Goal: Information Seeking & Learning: Learn about a topic

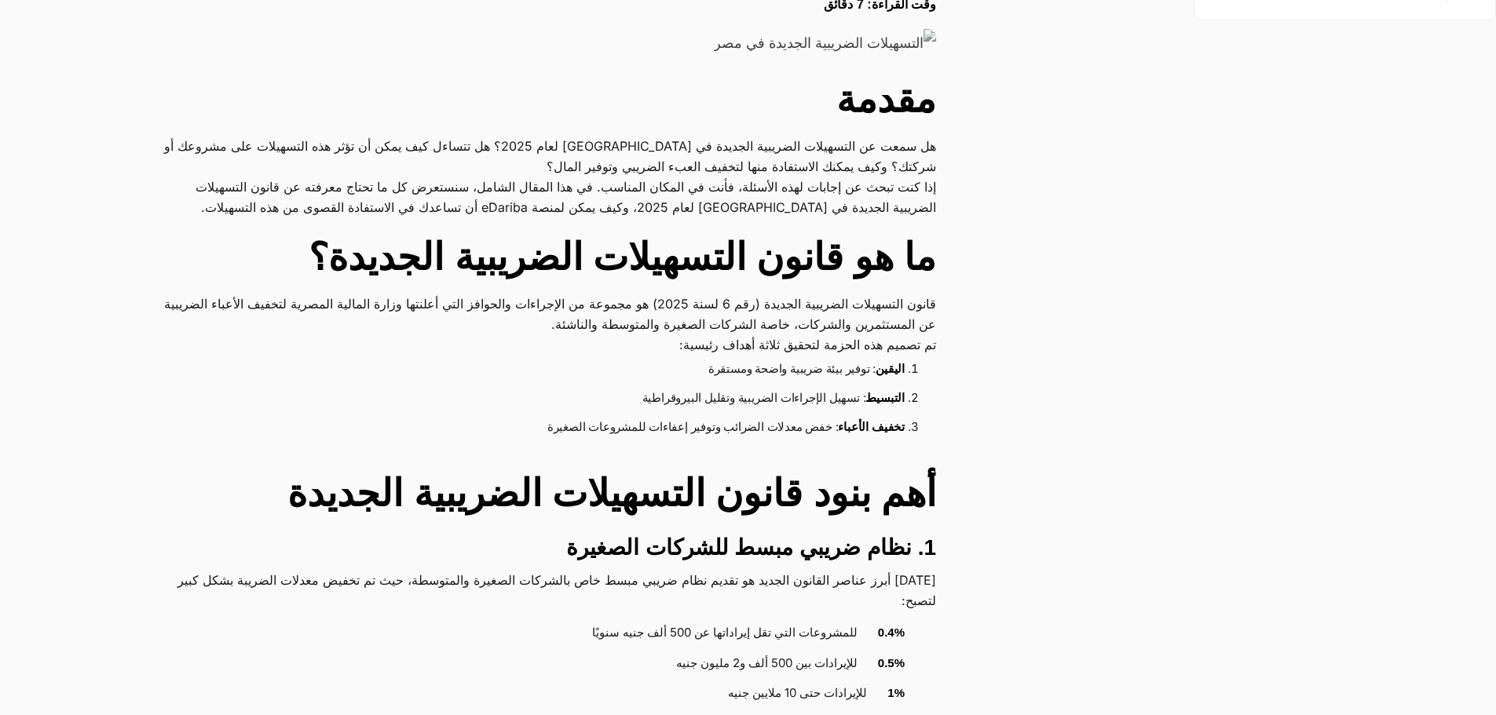
scroll to position [550, 0]
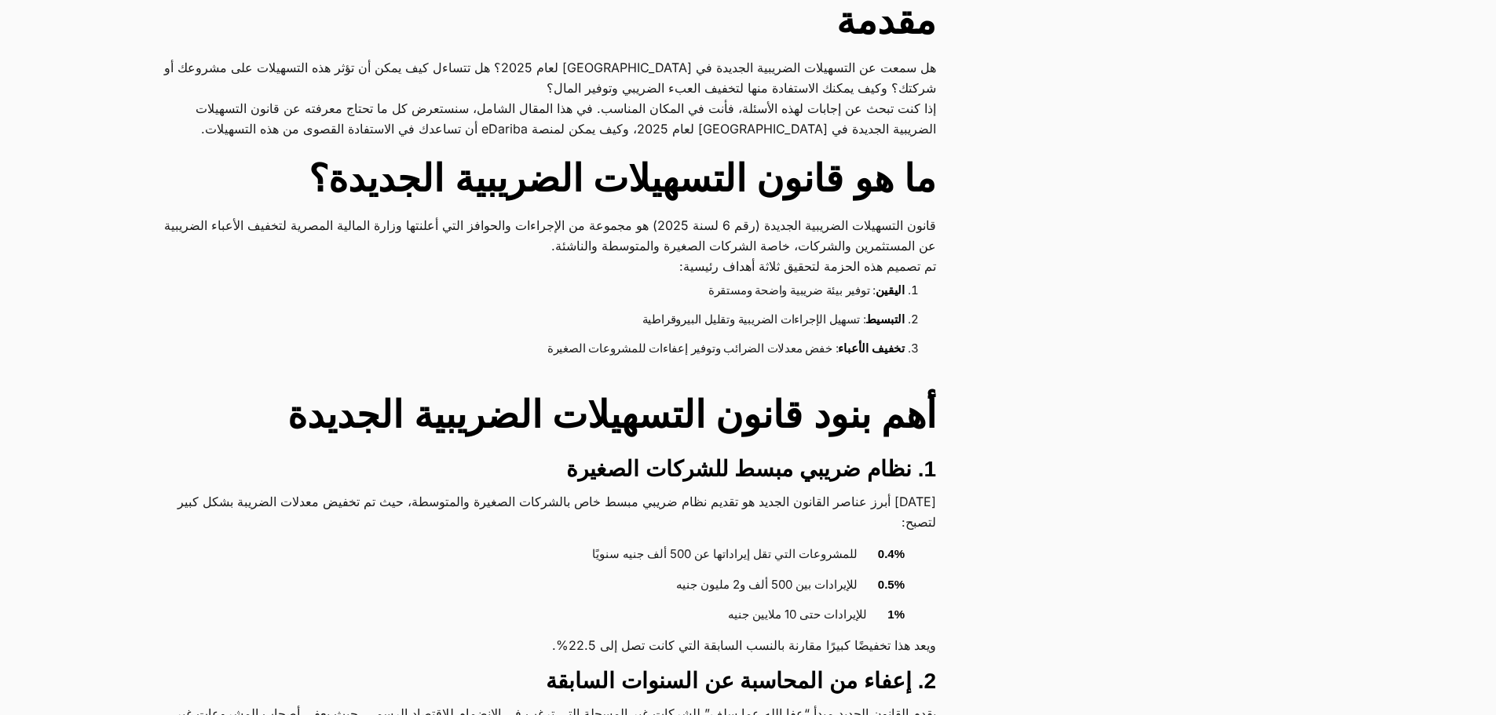
drag, startPoint x: 916, startPoint y: 569, endPoint x: 641, endPoint y: 568, distance: 274.9
click at [641, 568] on ul "0.4% للمشروعات التي تقل إيراداتها عن 500 ألف جنيه سنويًا 0.5% للإيرادات بين 500…" at bounding box center [545, 585] width 782 height 91
click at [619, 571] on li "0.5% للإيرادات بين 500 ألف و2 مليون جنيه" at bounding box center [537, 586] width 735 height 31
click at [592, 571] on li "0.5% للإيرادات بين 500 ألف و2 مليون جنيه" at bounding box center [537, 586] width 735 height 31
drag, startPoint x: 862, startPoint y: 536, endPoint x: 547, endPoint y: 536, distance: 315.7
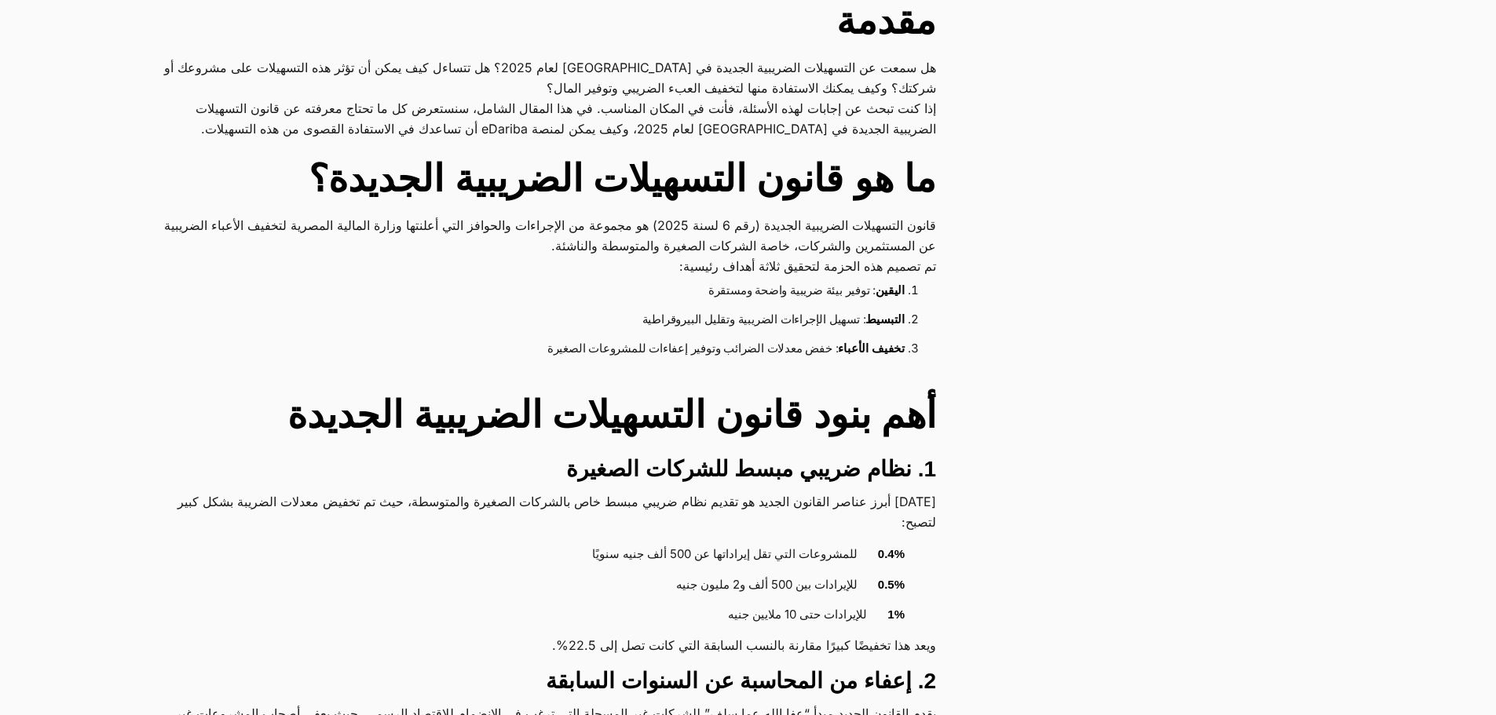
click at [547, 540] on li "0.4% للمشروعات التي تقل إيراداتها عن 500 ألف جنيه سنويًا" at bounding box center [537, 555] width 735 height 31
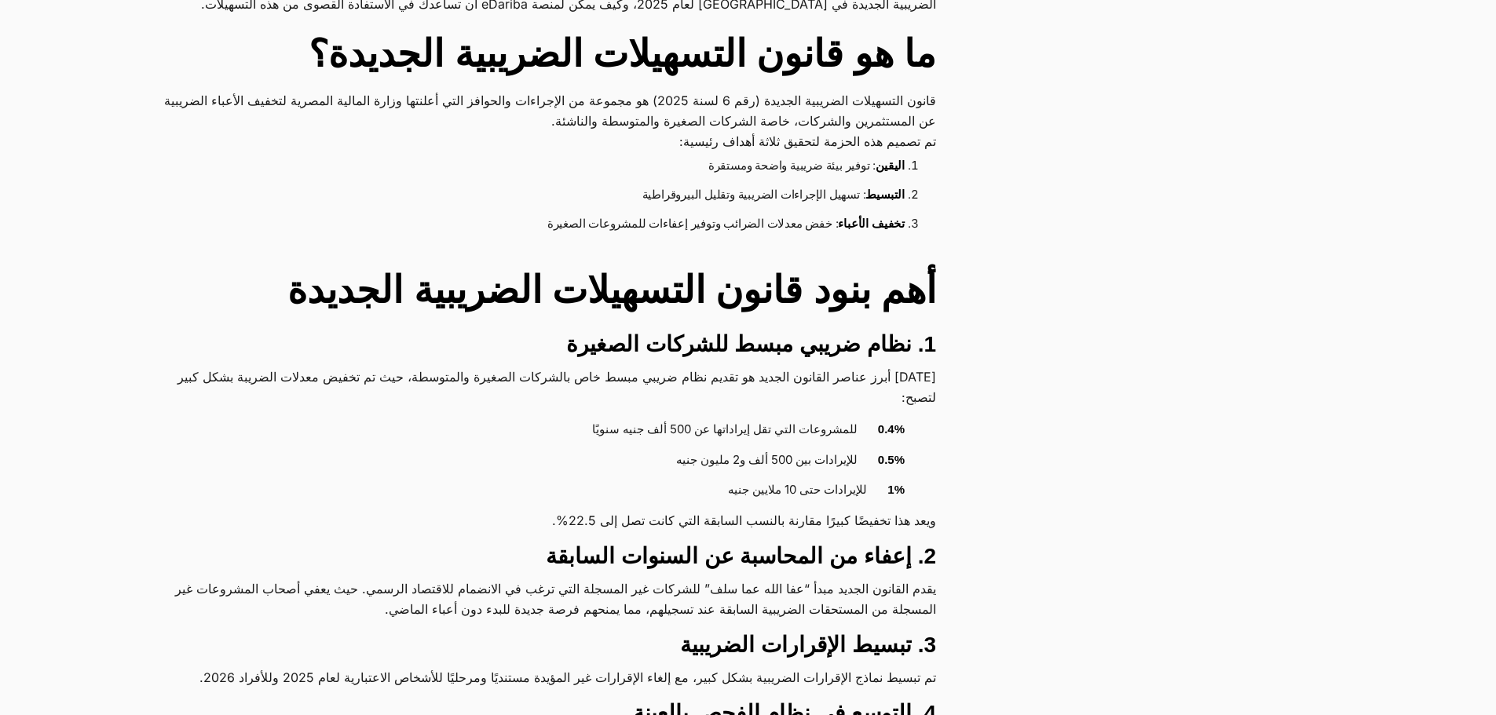
scroll to position [707, 0]
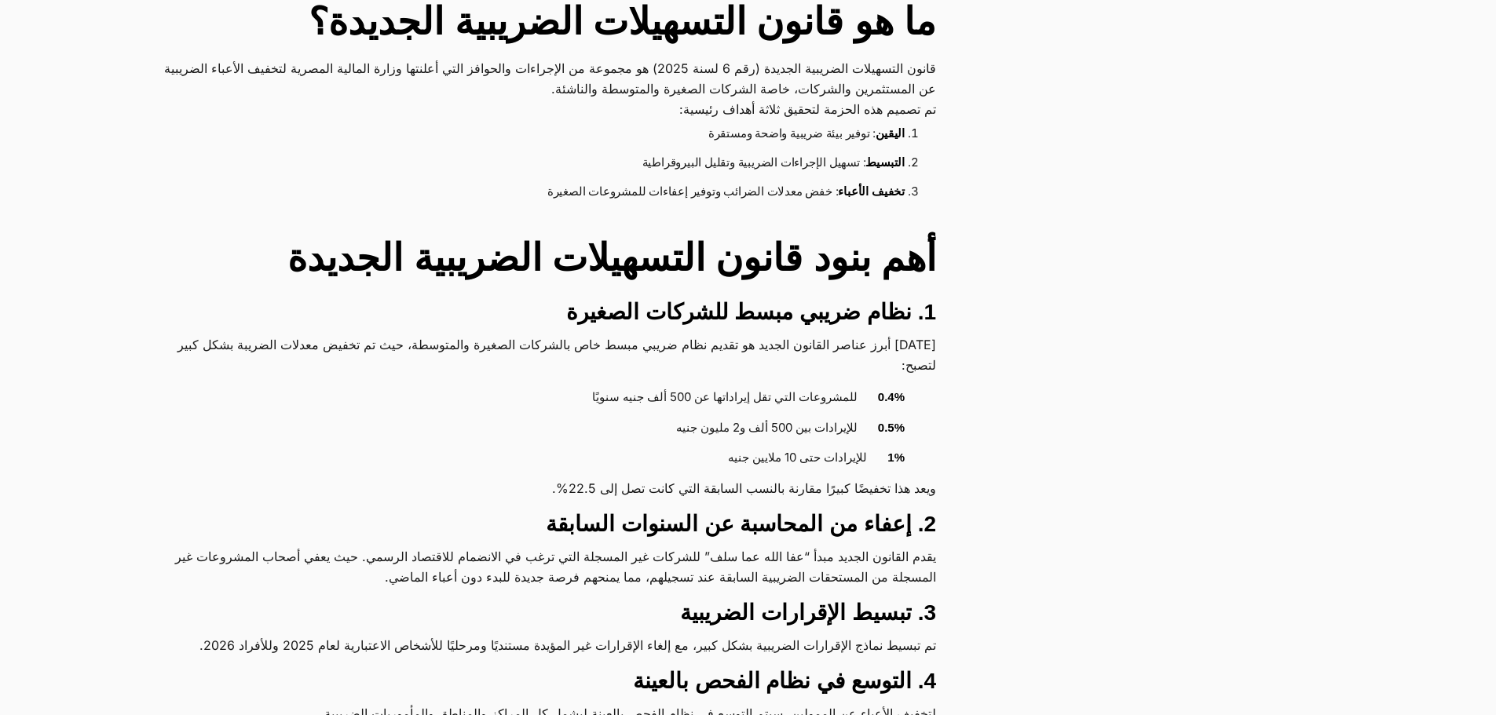
click at [716, 414] on li "0.5% للإيرادات بين 500 ألف و2 مليون جنيه" at bounding box center [537, 429] width 735 height 31
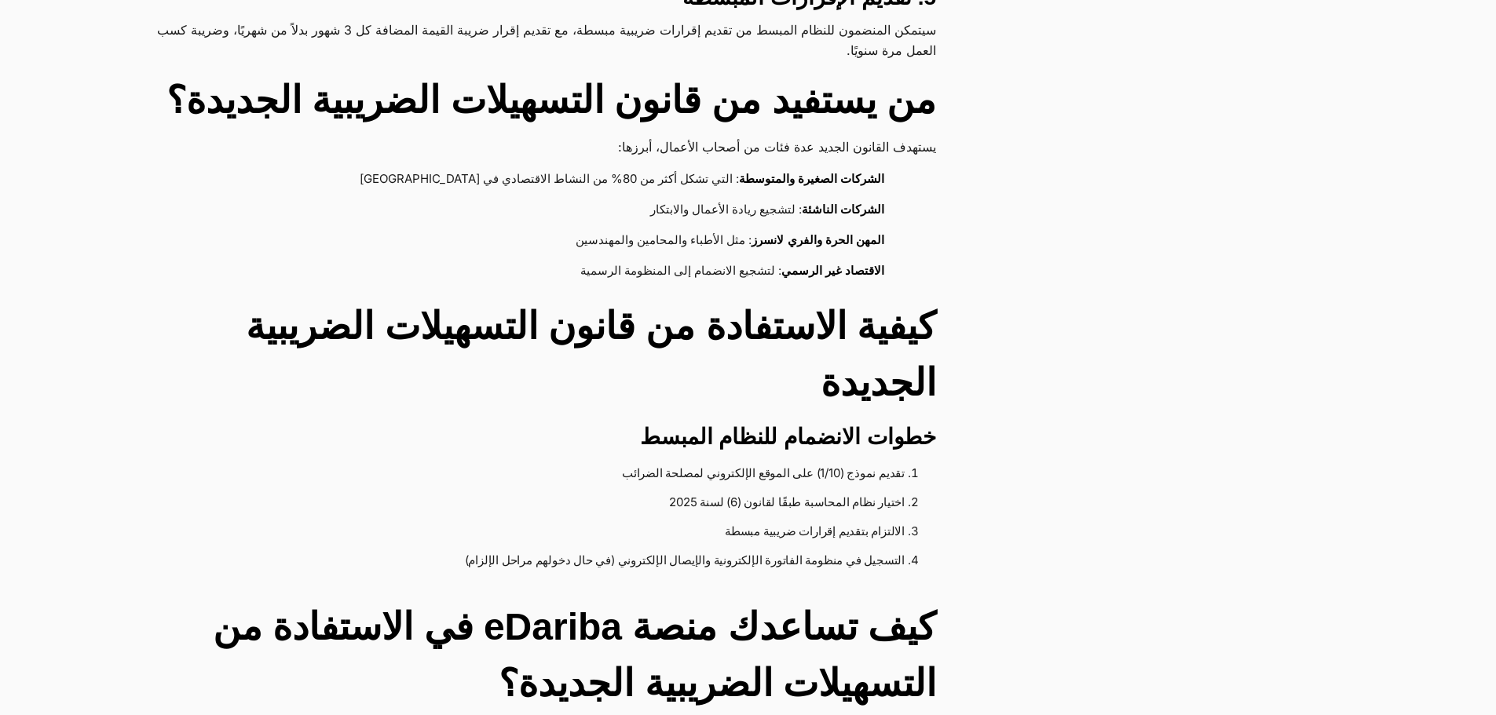
scroll to position [1492, 0]
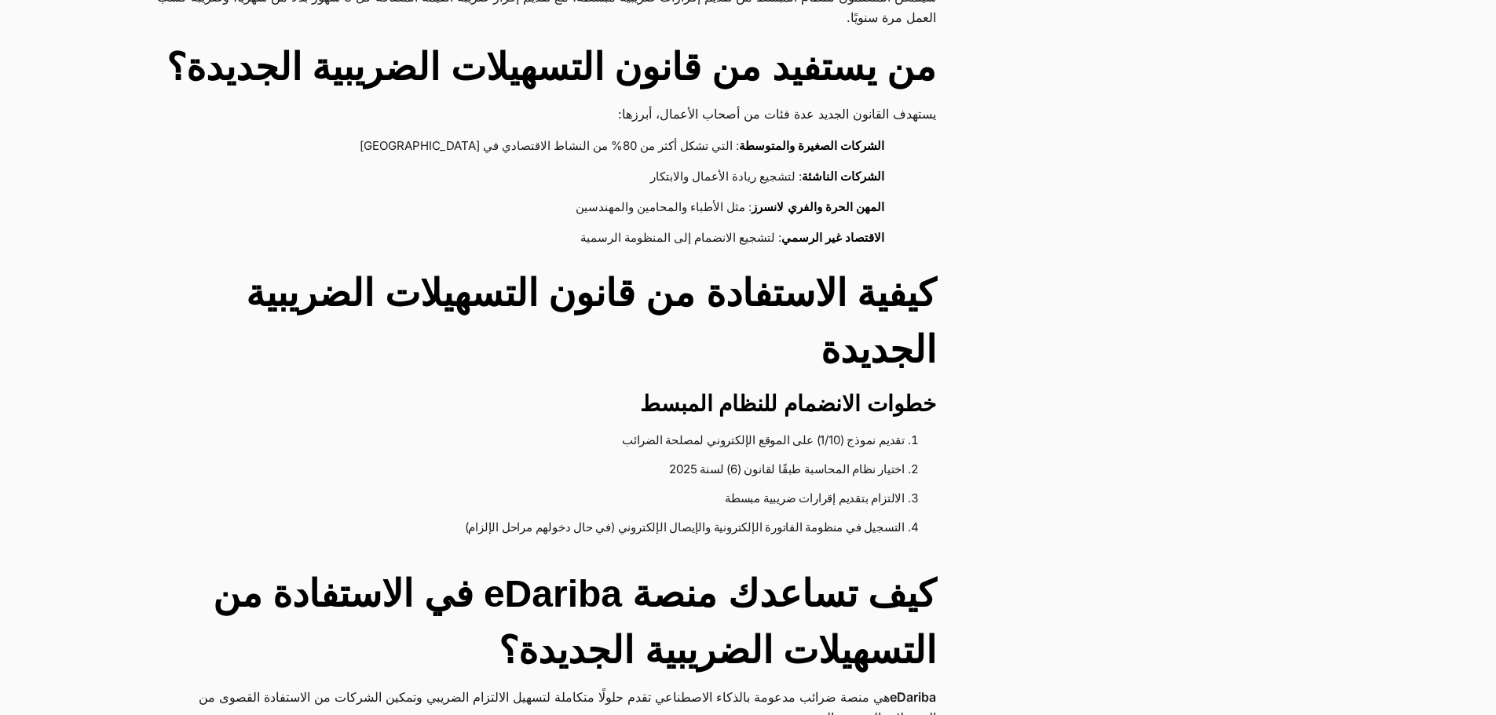
click at [825, 518] on li "التسجيل في منظومة الفاتورة الإلكترونية والإيصال الإلكتروني (في حال دخولهم مراحل…" at bounding box center [544, 528] width 722 height 29
click at [434, 514] on li "التسجيل في منظومة الفاتورة الإلكترونية والإيصال الإلكتروني (في حال دخولهم مراحل…" at bounding box center [544, 528] width 722 height 29
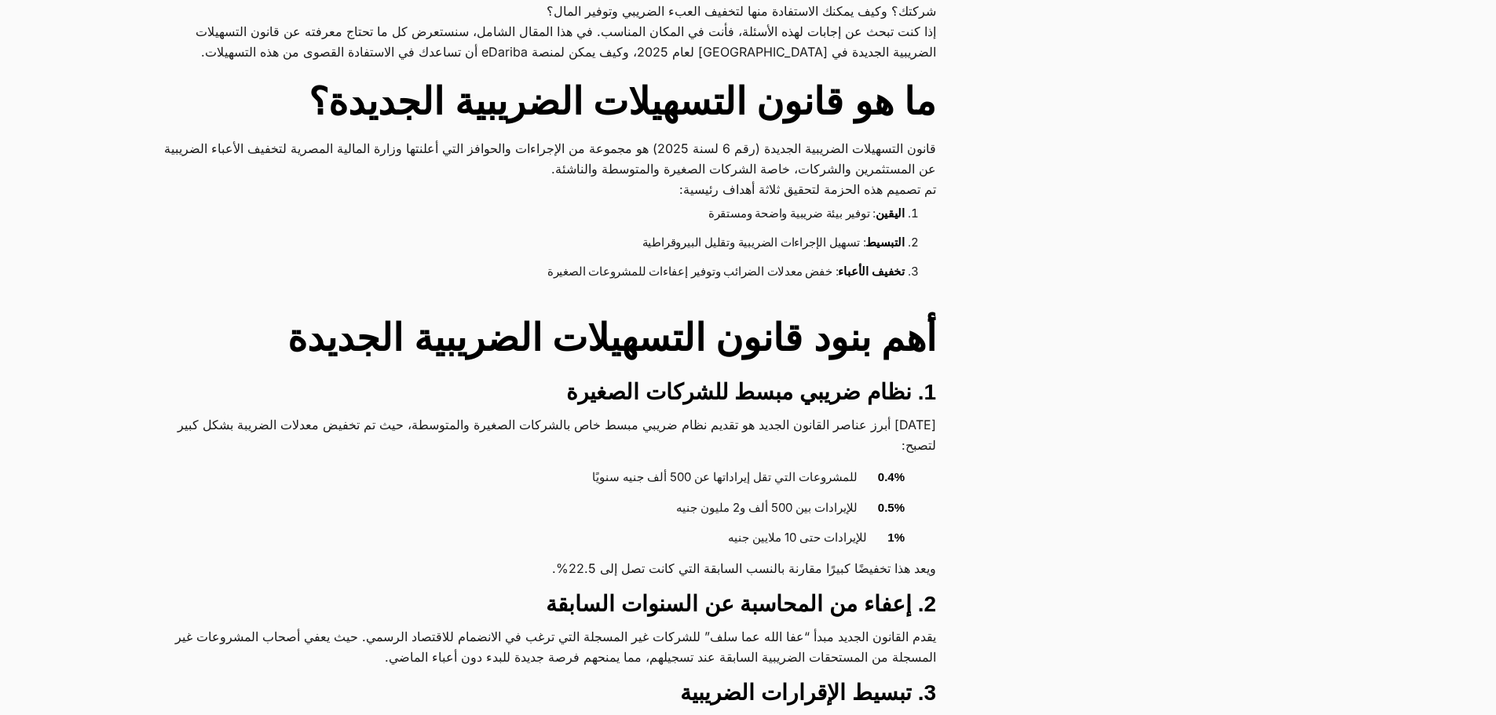
scroll to position [628, 0]
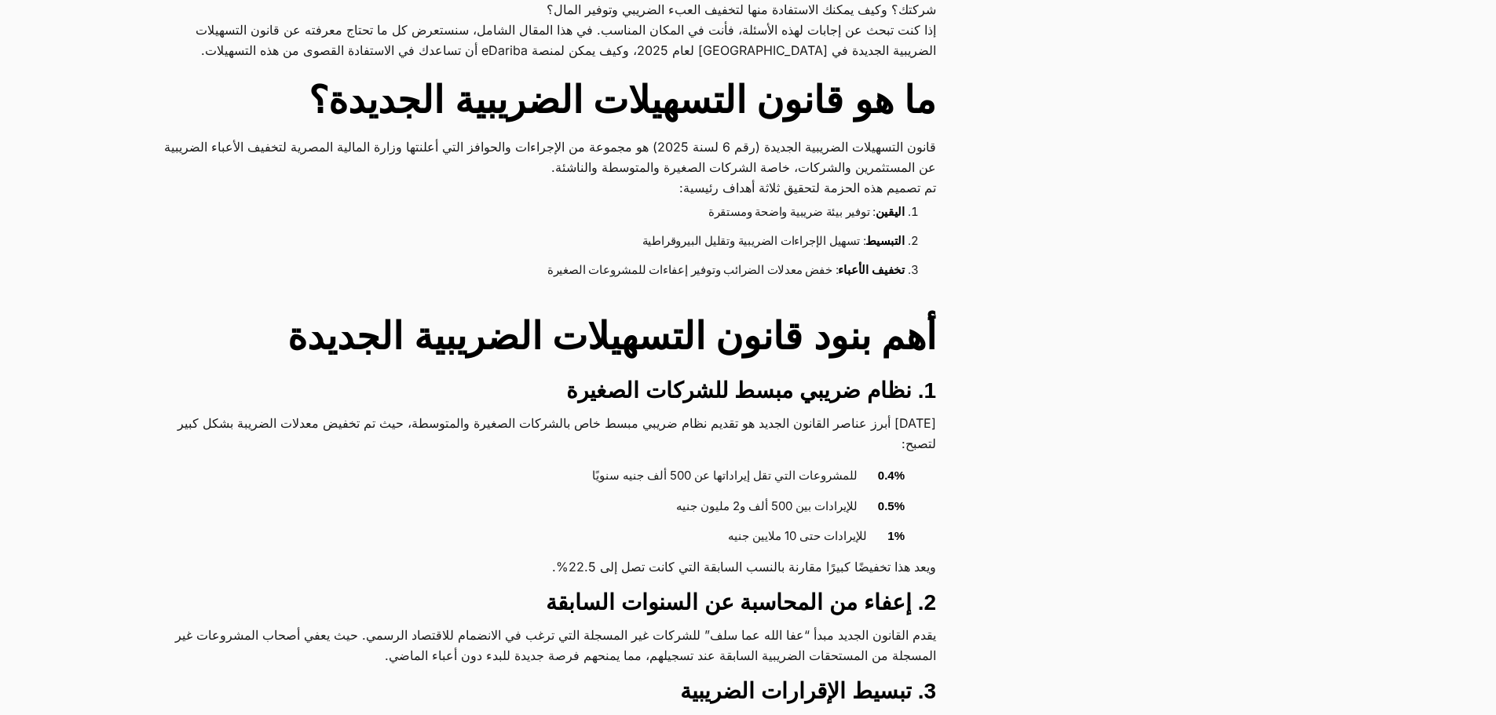
drag, startPoint x: 732, startPoint y: 525, endPoint x: 906, endPoint y: 461, distance: 185.1
click at [906, 462] on ul "0.4% للمشروعات التي تقل إيراداتها عن 500 ألف جنيه سنويًا 0.5% للإيرادات بين 500…" at bounding box center [545, 507] width 782 height 91
click at [628, 492] on li "0.5% للإيرادات بين 500 ألف و2 مليون جنيه" at bounding box center [537, 507] width 735 height 31
drag, startPoint x: 726, startPoint y: 523, endPoint x: 906, endPoint y: 449, distance: 194.4
click at [906, 462] on ul "0.4% للمشروعات التي تقل إيراداتها عن 500 ألف جنيه سنويًا 0.5% للإيرادات بين 500…" at bounding box center [545, 507] width 782 height 91
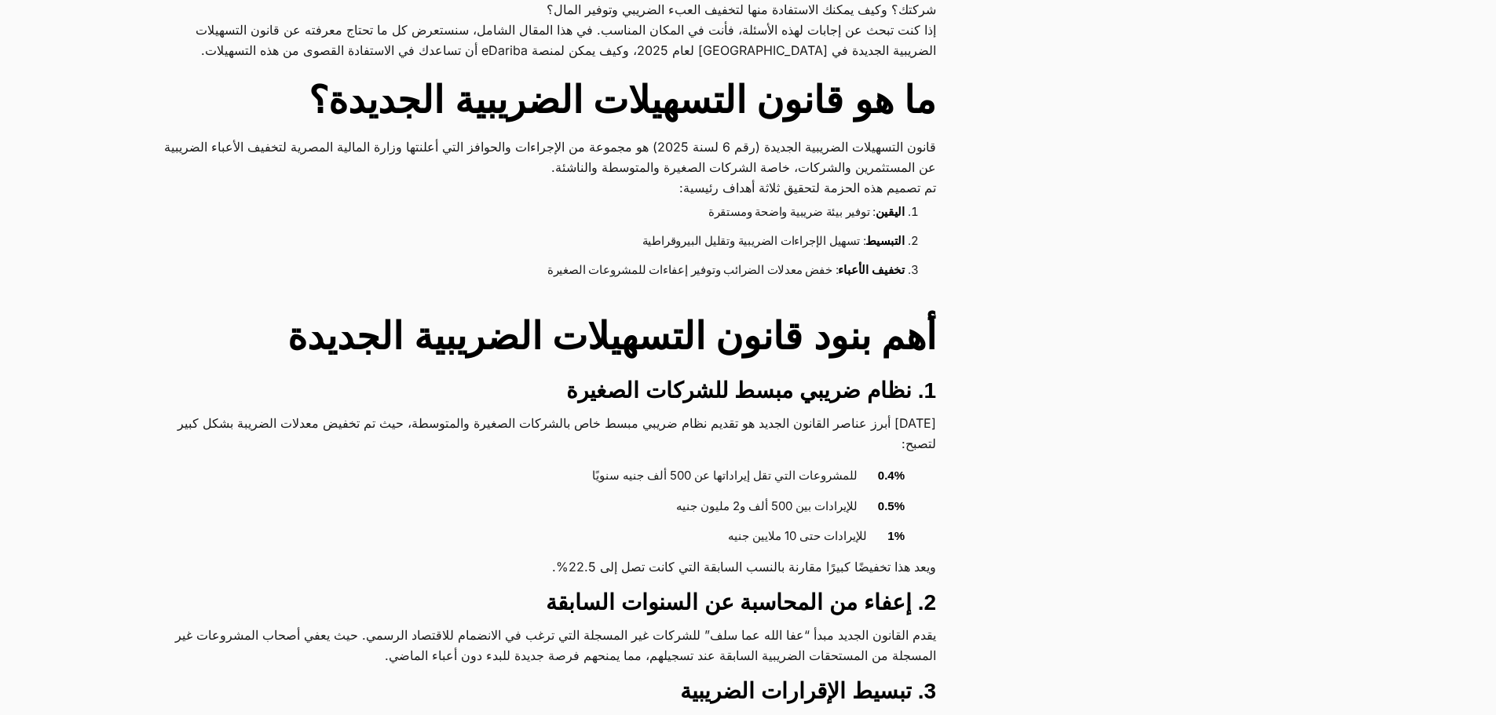
click at [933, 431] on p "[DATE] أبرز عناصر القانون الجديد هو تقديم نظام ضريبي مبسط خاص بالشركات الصغيرة …" at bounding box center [545, 433] width 782 height 41
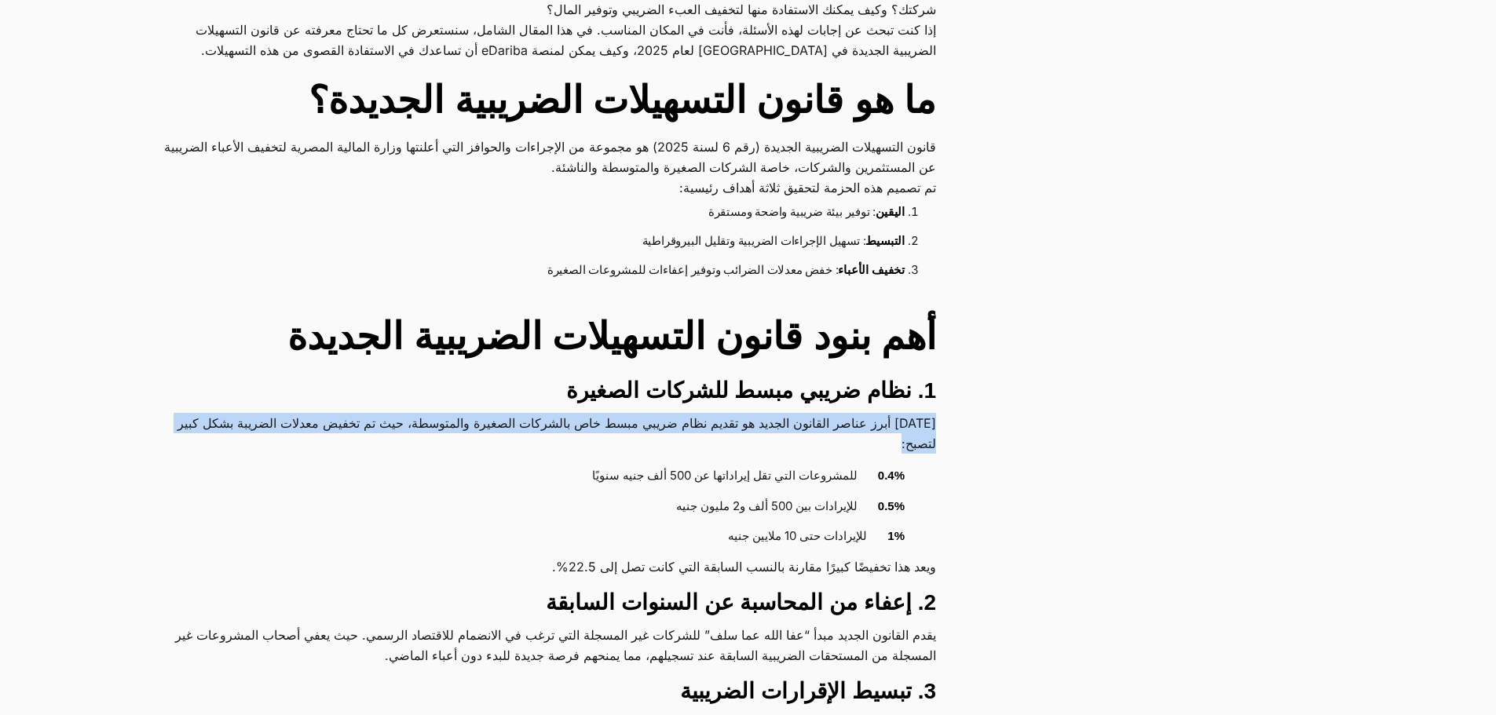
click at [933, 431] on p "[DATE] أبرز عناصر القانون الجديد هو تقديم نظام ضريبي مبسط خاص بالشركات الصغيرة …" at bounding box center [545, 433] width 782 height 41
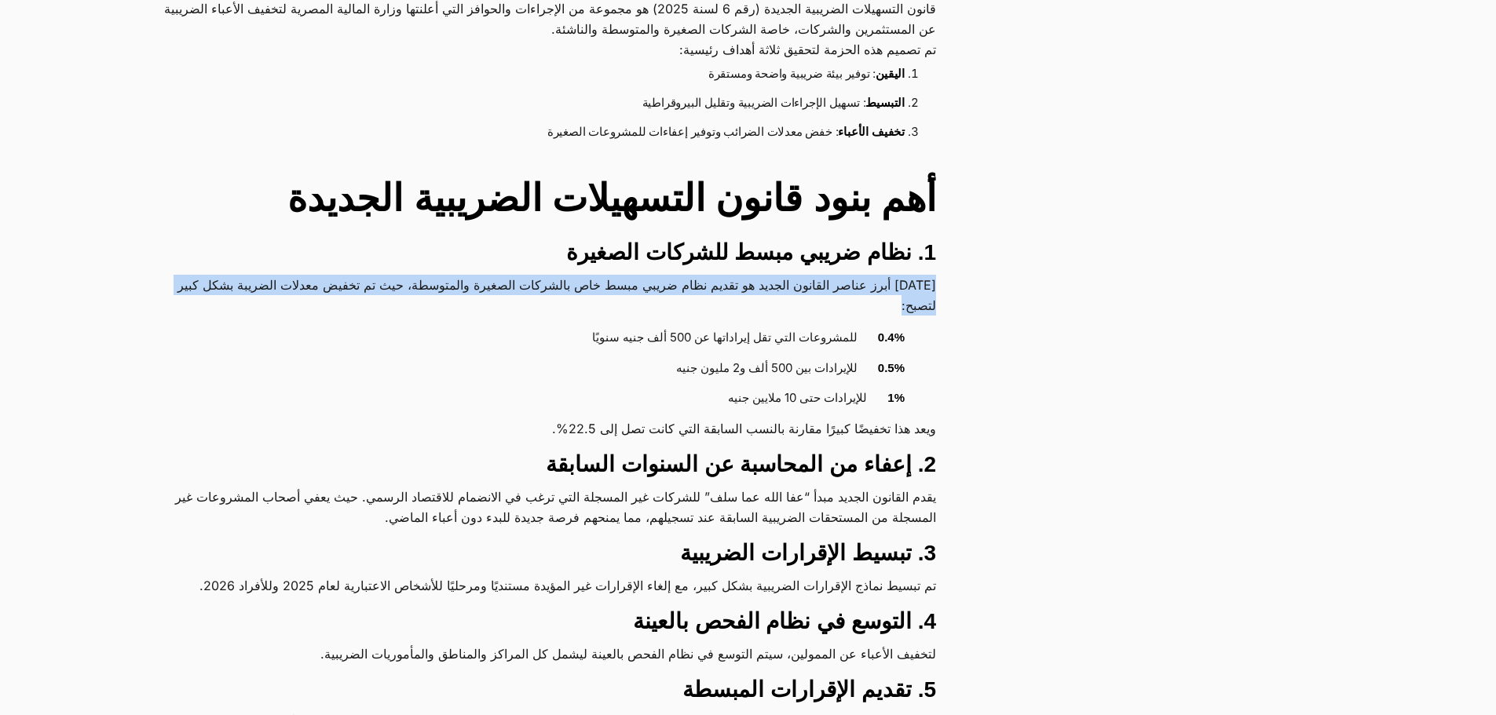
scroll to position [785, 0]
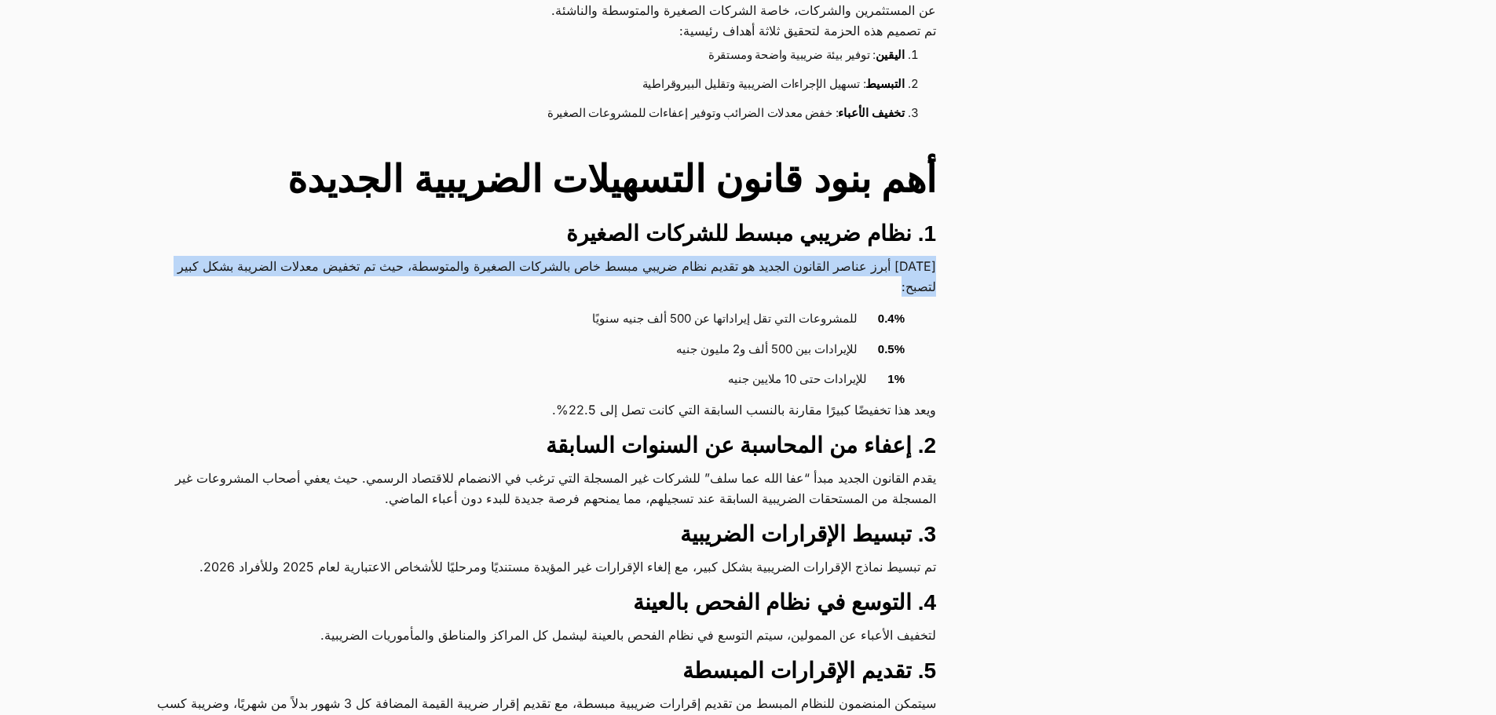
drag, startPoint x: 729, startPoint y: 365, endPoint x: 919, endPoint y: 291, distance: 204.2
click at [919, 305] on ul "0.4% للمشروعات التي تقل إيراداتها عن 500 ألف جنيه سنويًا 0.5% للإيرادات بين 500…" at bounding box center [545, 350] width 782 height 91
click at [882, 342] on strong "0.5%" at bounding box center [891, 348] width 27 height 13
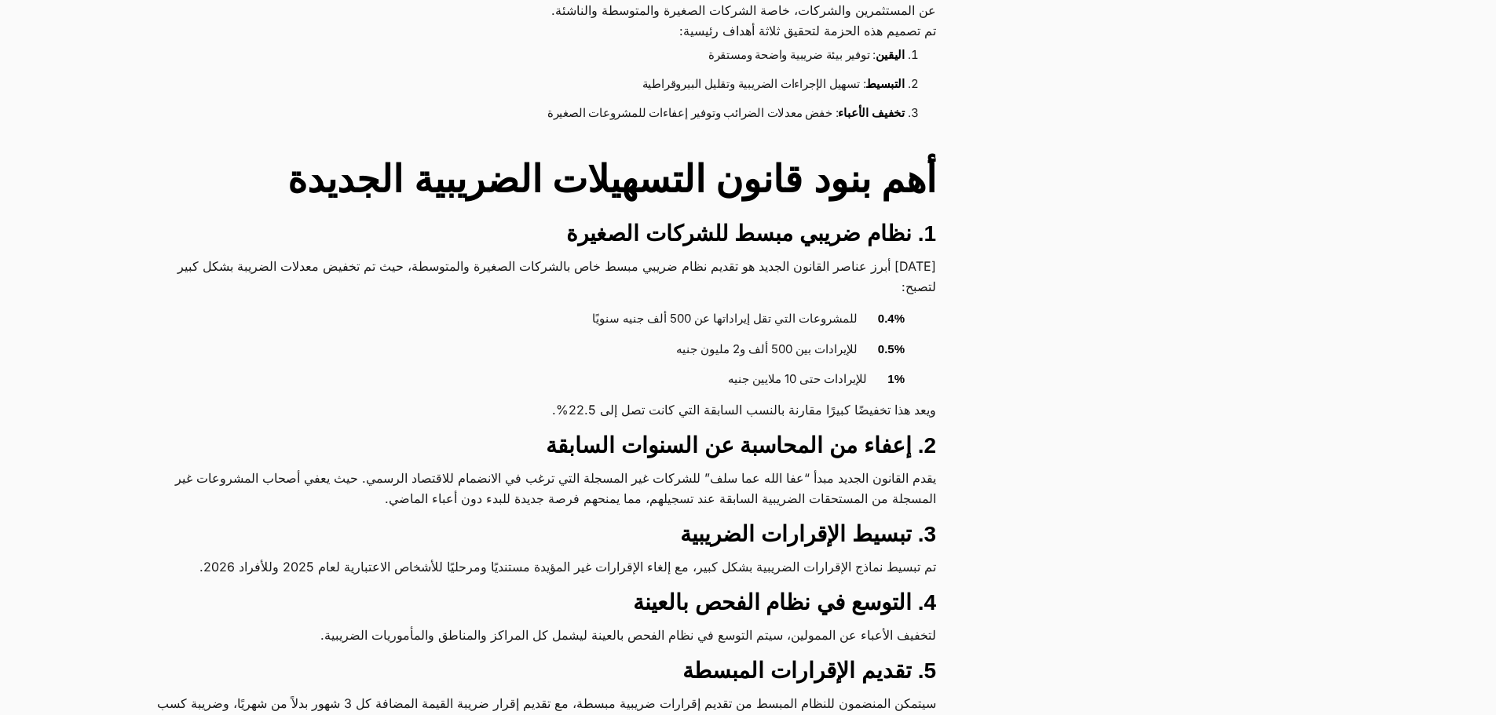
click at [562, 400] on p "ويعد هذا تخفيضًا كبيرًا مقارنة بالنسب السابقة التي كانت تصل إلى 22.5%." at bounding box center [545, 410] width 782 height 20
click at [563, 400] on p "ويعد هذا تخفيضًا كبيرًا مقارنة بالنسب السابقة التي كانت تصل إلى 22.5%." at bounding box center [545, 410] width 782 height 20
click at [767, 368] on li "1% للإيرادات حتى 10 ملايين جنيه" at bounding box center [537, 380] width 735 height 31
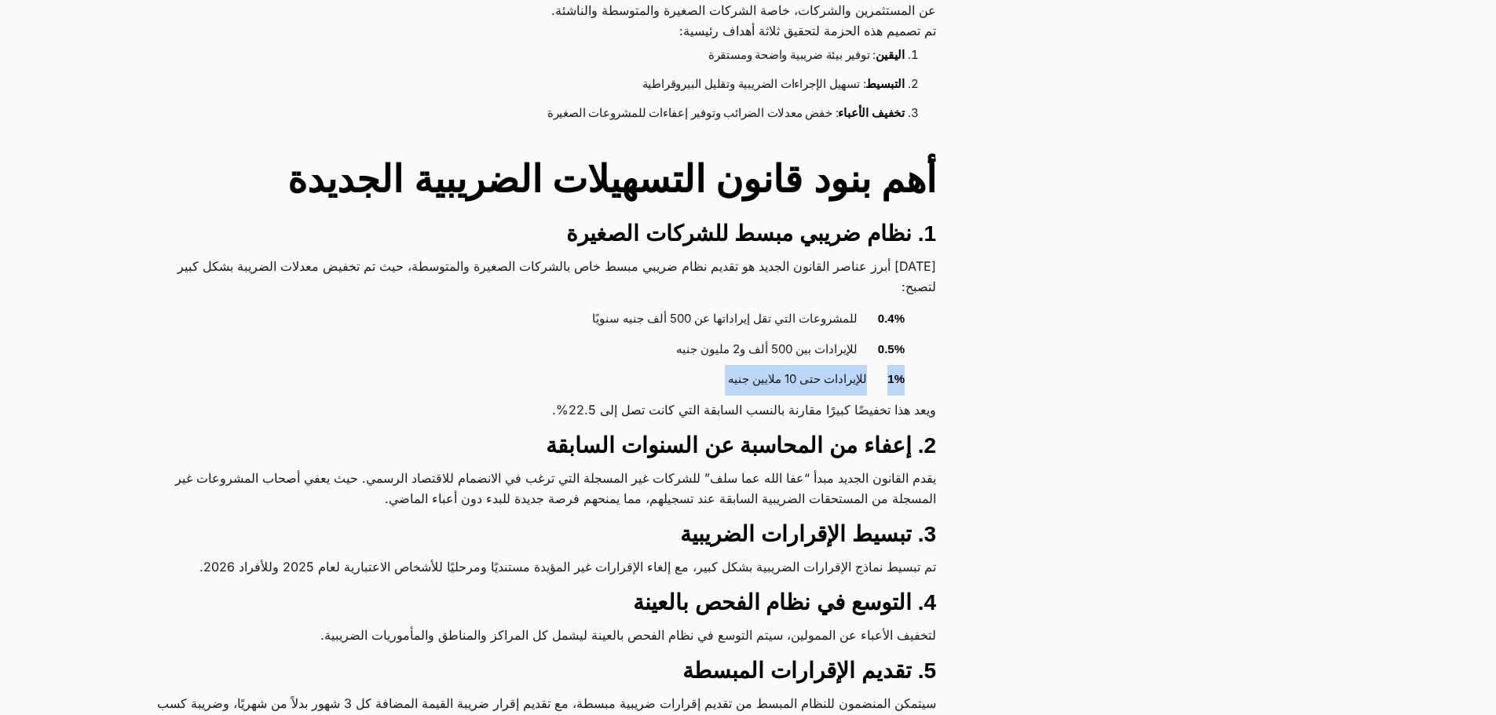
click at [767, 368] on li "1% للإيرادات حتى 10 ملايين جنيه" at bounding box center [537, 380] width 735 height 31
click at [731, 335] on li "0.5% للإيرادات بين 500 ألف و2 مليون جنيه" at bounding box center [537, 350] width 735 height 31
click at [664, 306] on li "0.4% للمشروعات التي تقل إيراداتها عن 500 ألف جنيه سنويًا" at bounding box center [537, 320] width 735 height 31
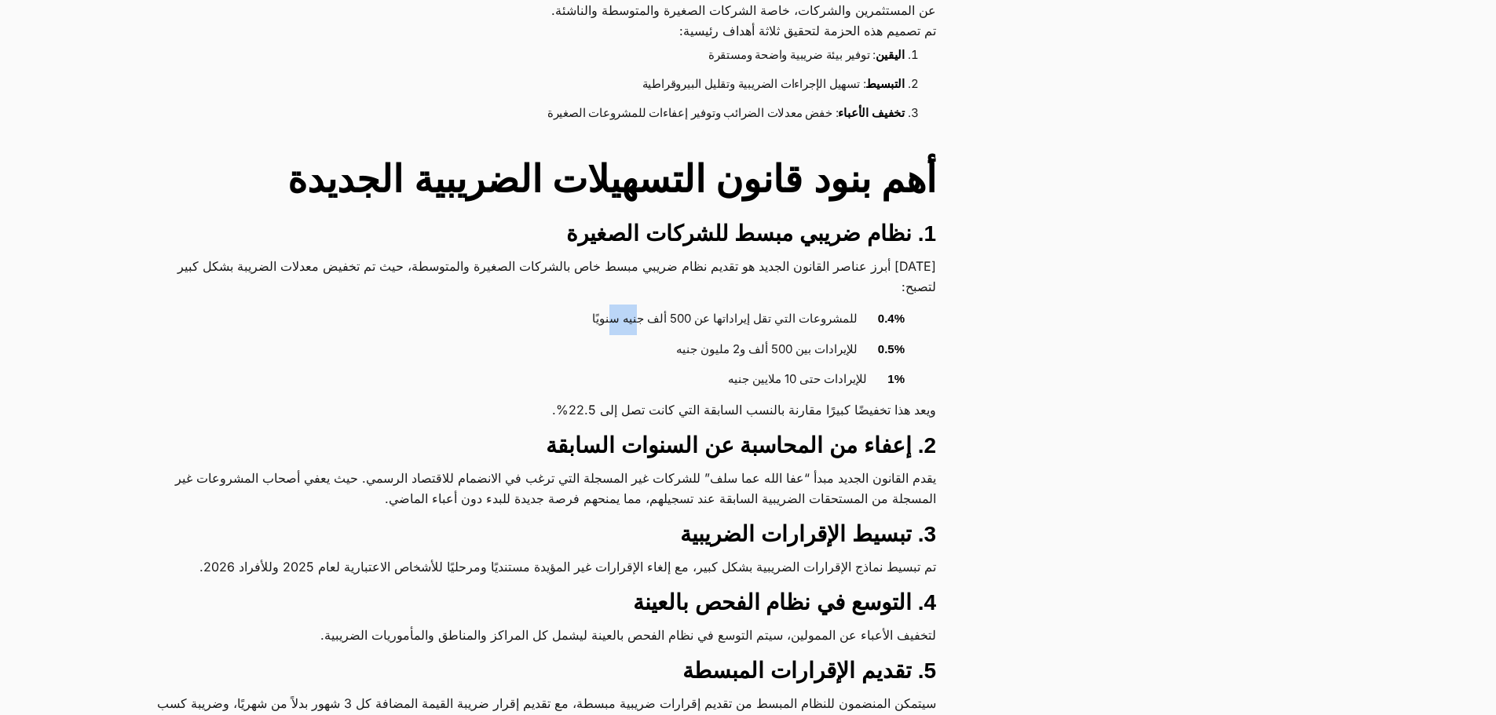
click at [664, 306] on li "0.4% للمشروعات التي تقل إيراداتها عن 500 ألف جنيه سنويًا" at bounding box center [537, 320] width 735 height 31
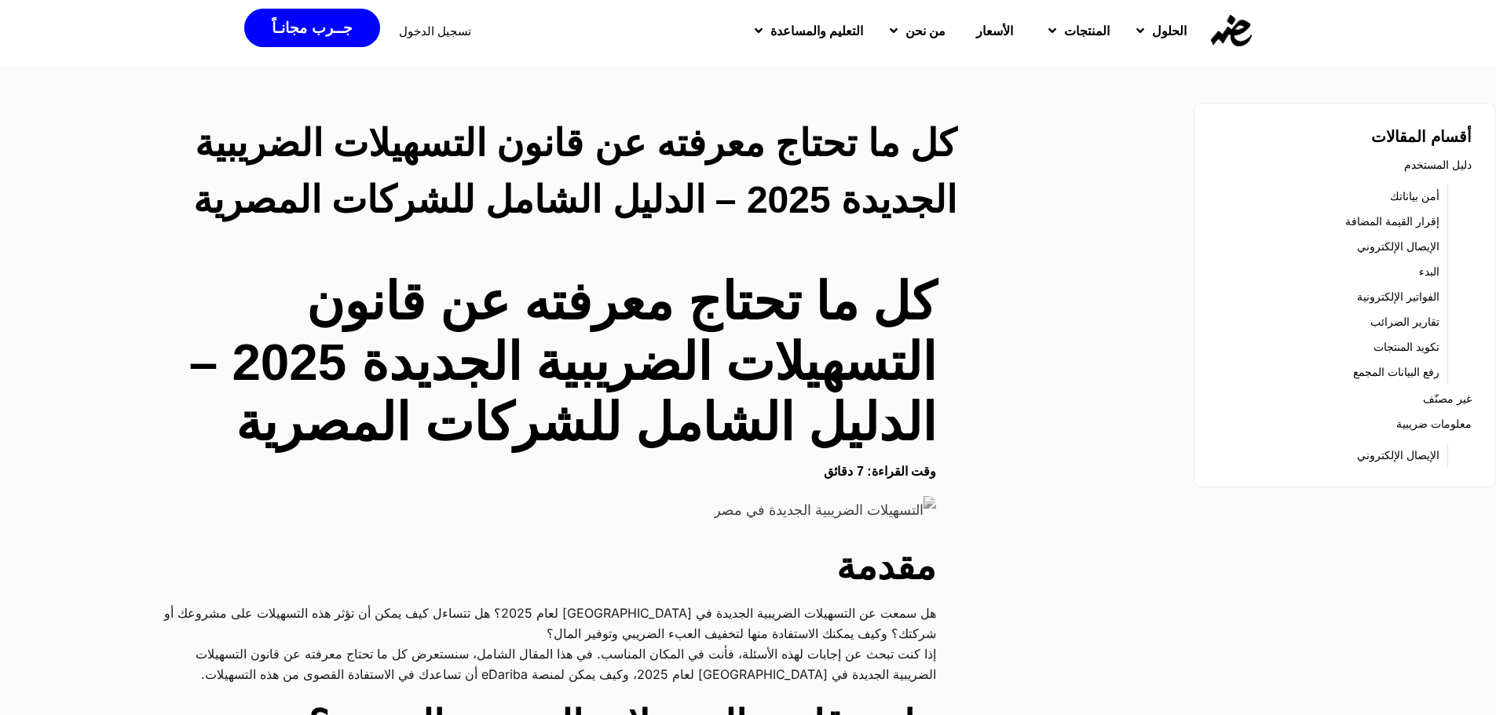
scroll to position [0, 0]
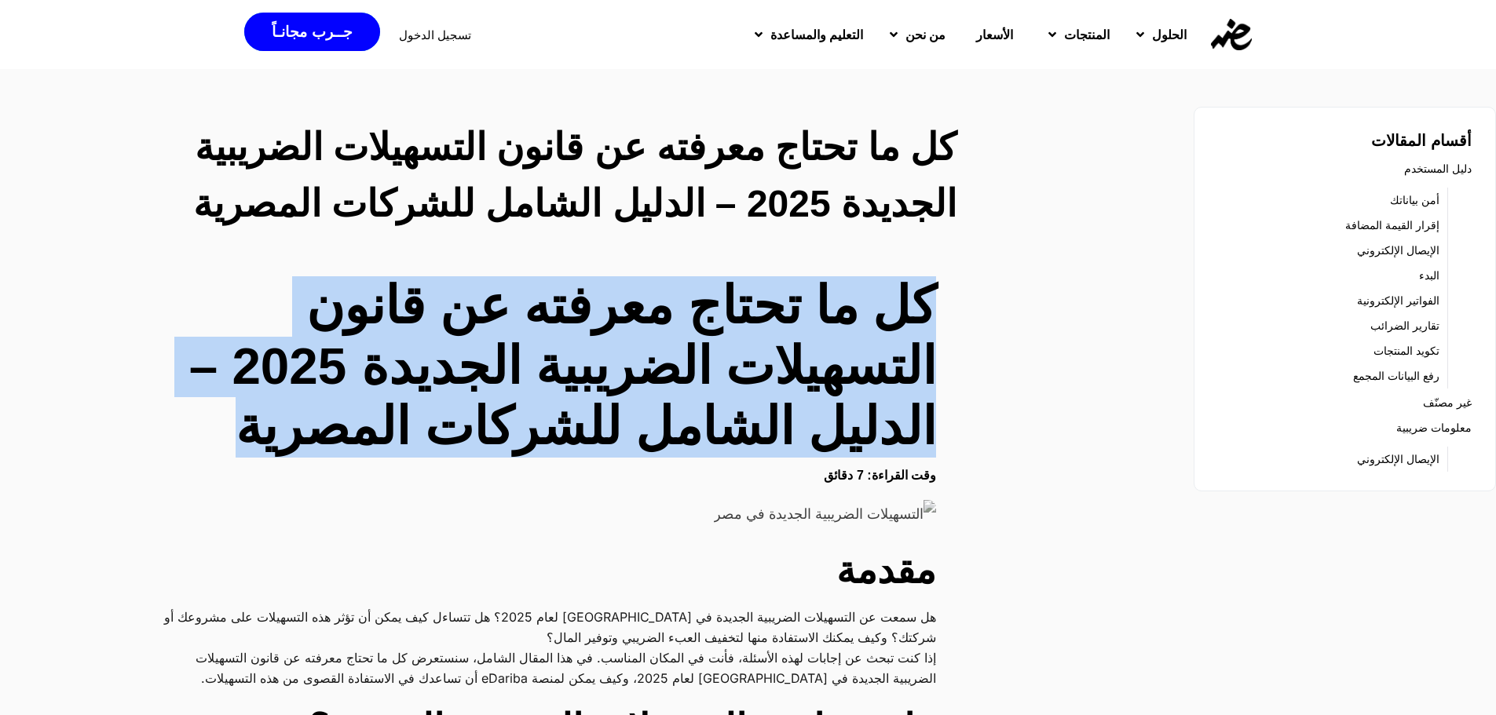
drag, startPoint x: 913, startPoint y: 314, endPoint x: 239, endPoint y: 440, distance: 685.5
click at [295, 428] on h1 "كل ما تحتاج معرفته عن قانون التسهيلات الضريبية الجديدة 2025 – الدليل الشامل للش…" at bounding box center [545, 366] width 782 height 181
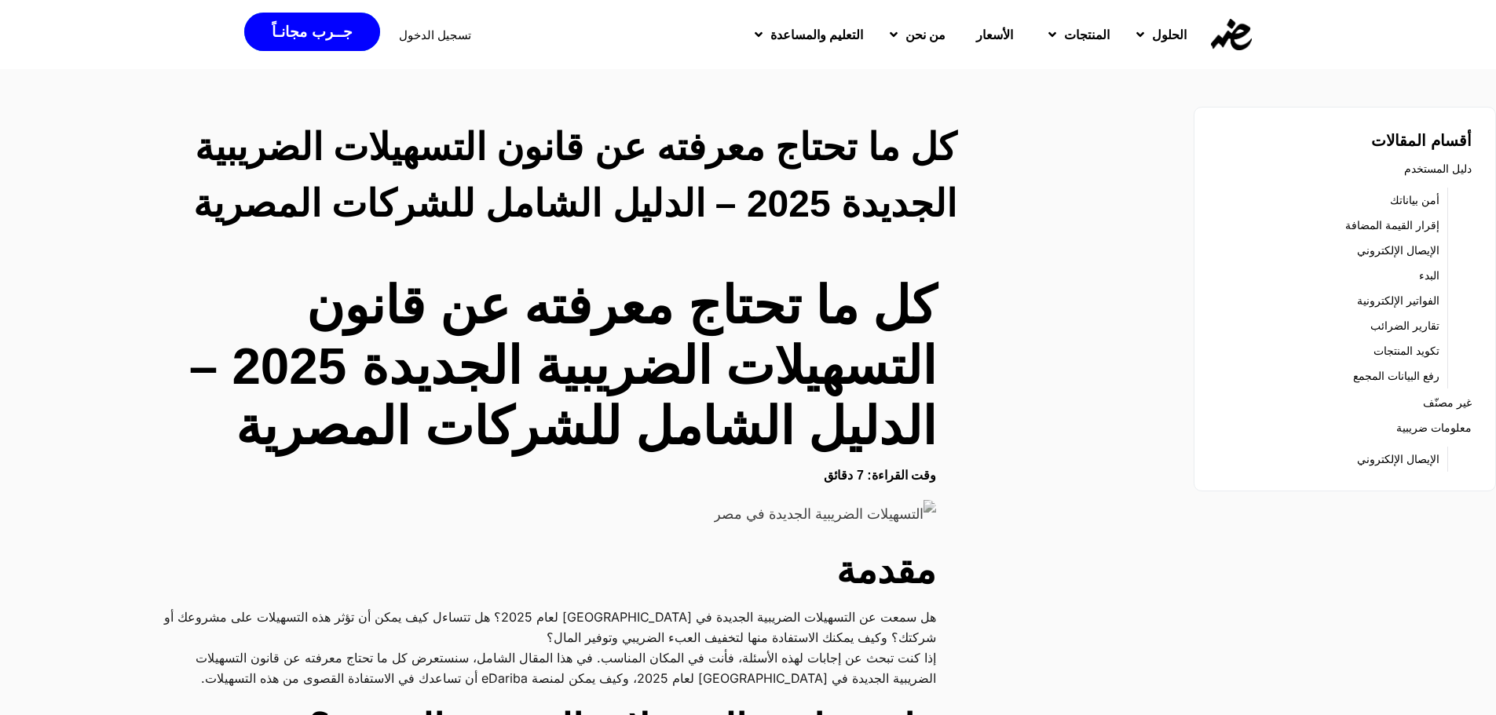
click at [332, 437] on h1 "كل ما تحتاج معرفته عن قانون التسهيلات الضريبية الجديدة 2025 – الدليل الشامل للش…" at bounding box center [545, 366] width 782 height 181
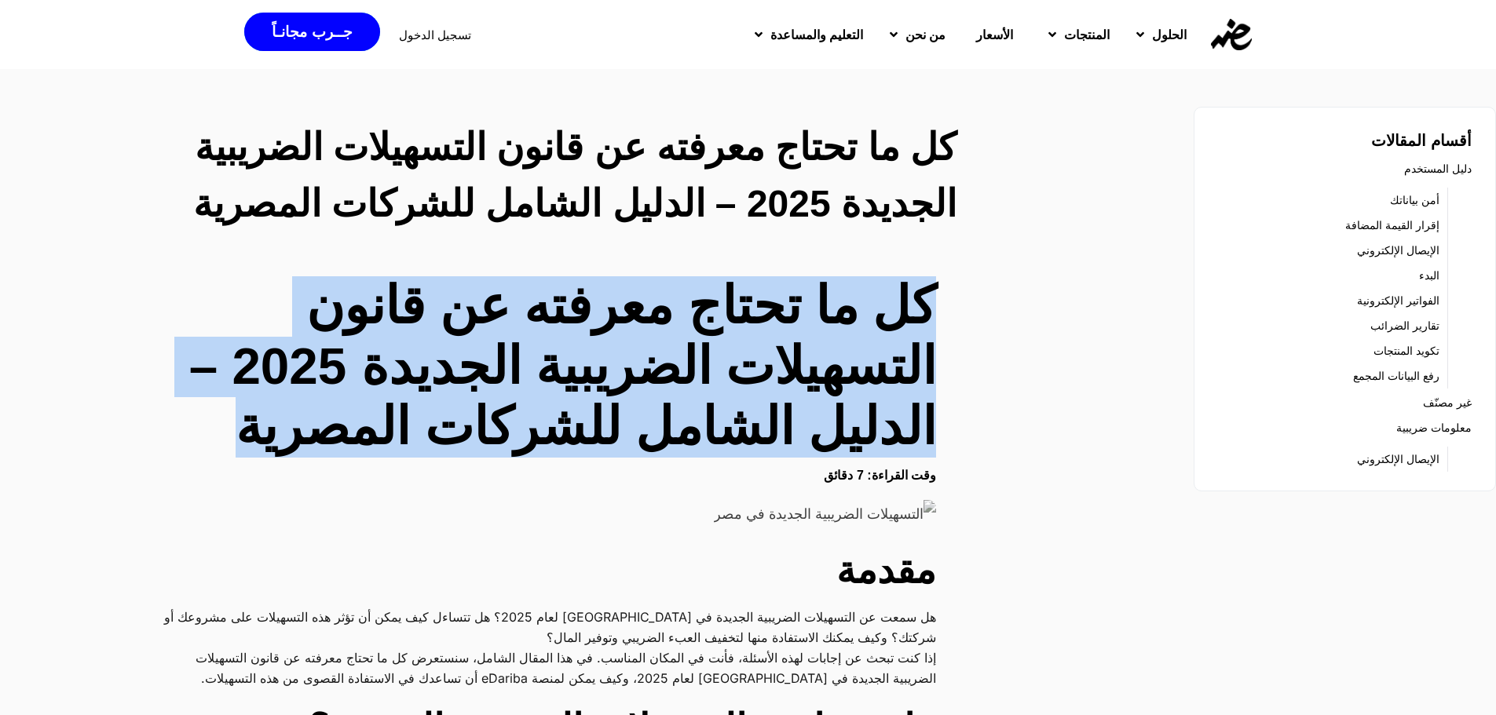
click at [332, 437] on h1 "كل ما تحتاج معرفته عن قانون التسهيلات الضريبية الجديدة 2025 – الدليل الشامل للش…" at bounding box center [545, 366] width 782 height 181
click at [485, 442] on h1 "كل ما تحتاج معرفته عن قانون التسهيلات الضريبية الجديدة 2025 – الدليل الشامل للش…" at bounding box center [545, 366] width 782 height 181
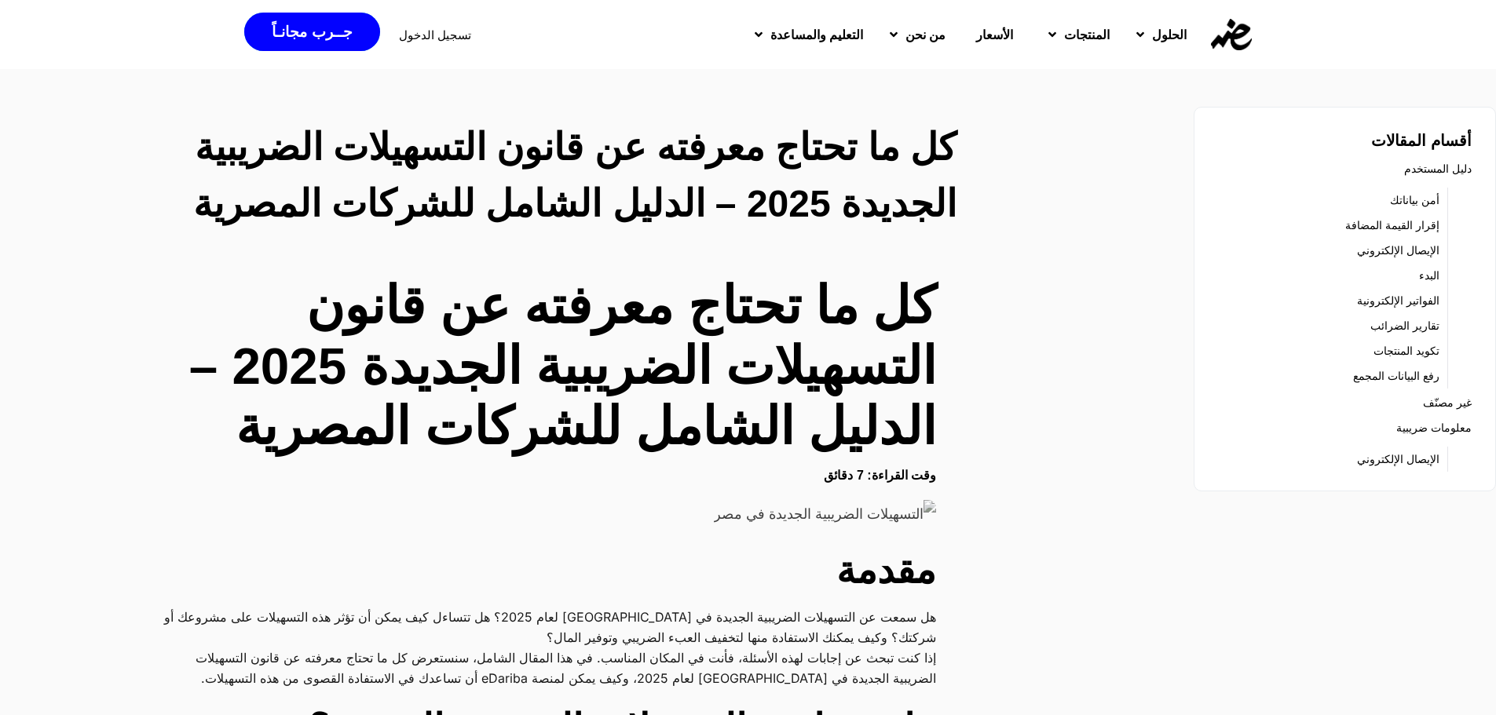
click at [549, 441] on h1 "كل ما تحتاج معرفته عن قانون التسهيلات الضريبية الجديدة 2025 – الدليل الشامل للش…" at bounding box center [545, 366] width 782 height 181
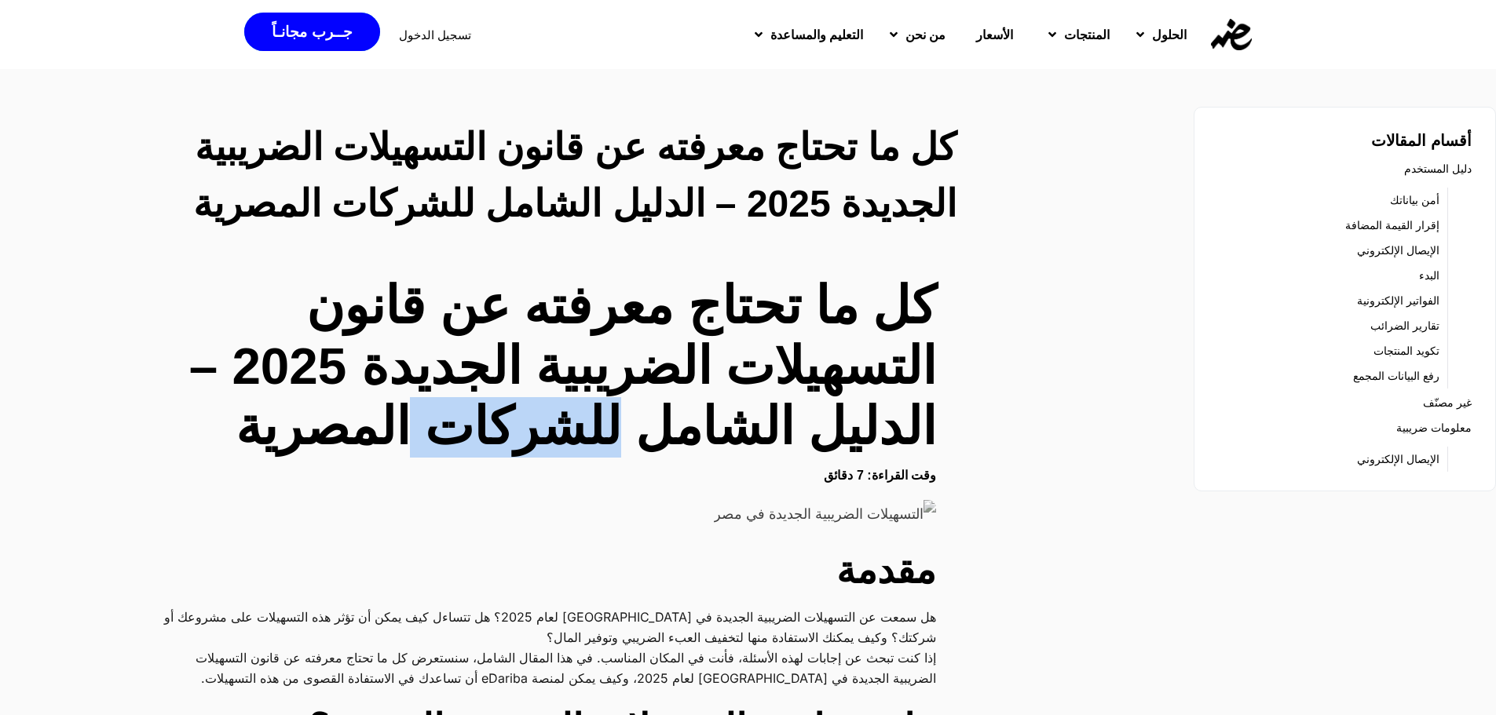
click at [549, 441] on h1 "كل ما تحتاج معرفته عن قانون التسهيلات الضريبية الجديدة 2025 – الدليل الشامل للش…" at bounding box center [545, 366] width 782 height 181
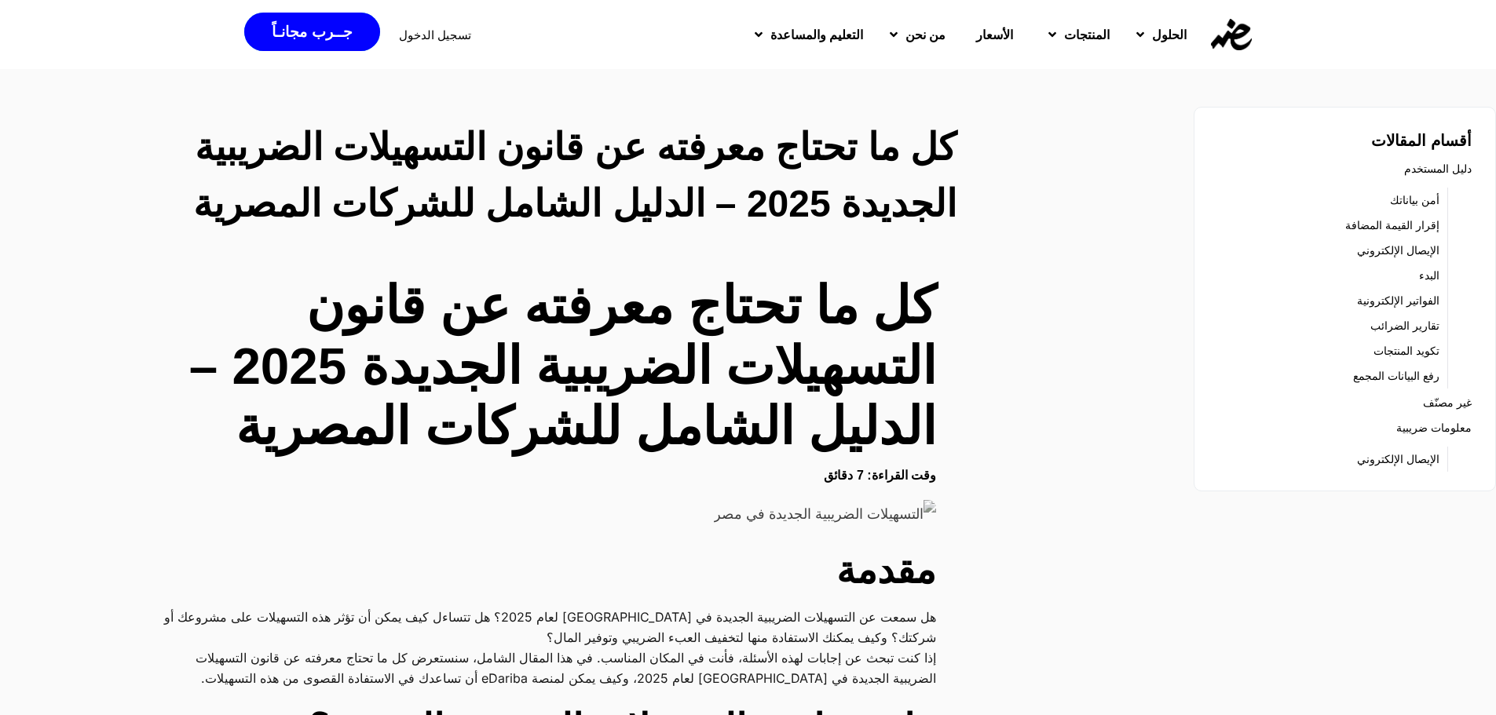
click at [682, 434] on h1 "كل ما تحتاج معرفته عن قانون التسهيلات الضريبية الجديدة 2025 – الدليل الشامل للش…" at bounding box center [545, 366] width 782 height 181
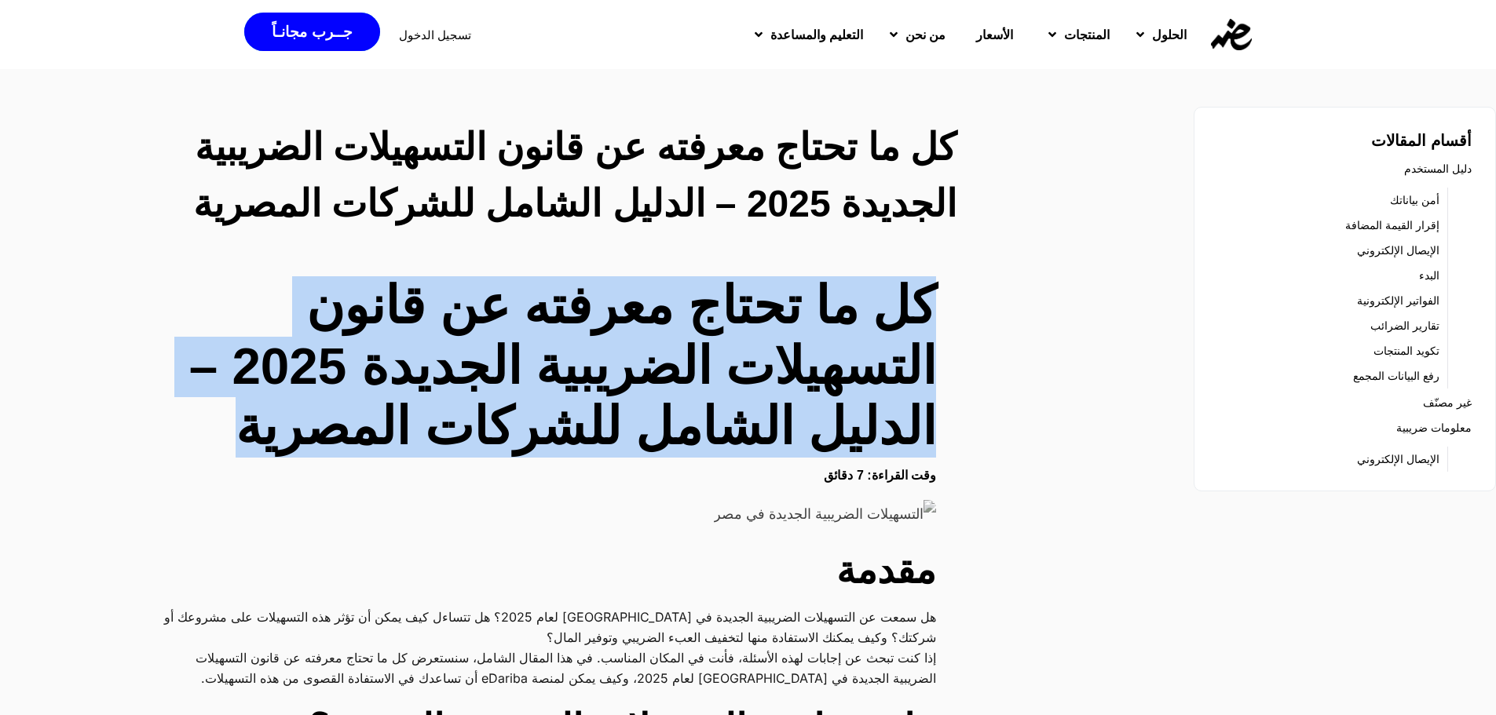
click at [682, 434] on h1 "كل ما تحتاج معرفته عن قانون التسهيلات الضريبية الجديدة 2025 – الدليل الشامل للش…" at bounding box center [545, 366] width 782 height 181
click at [893, 432] on h1 "كل ما تحتاج معرفته عن قانون التسهيلات الضريبية الجديدة 2025 – الدليل الشامل للش…" at bounding box center [545, 366] width 782 height 181
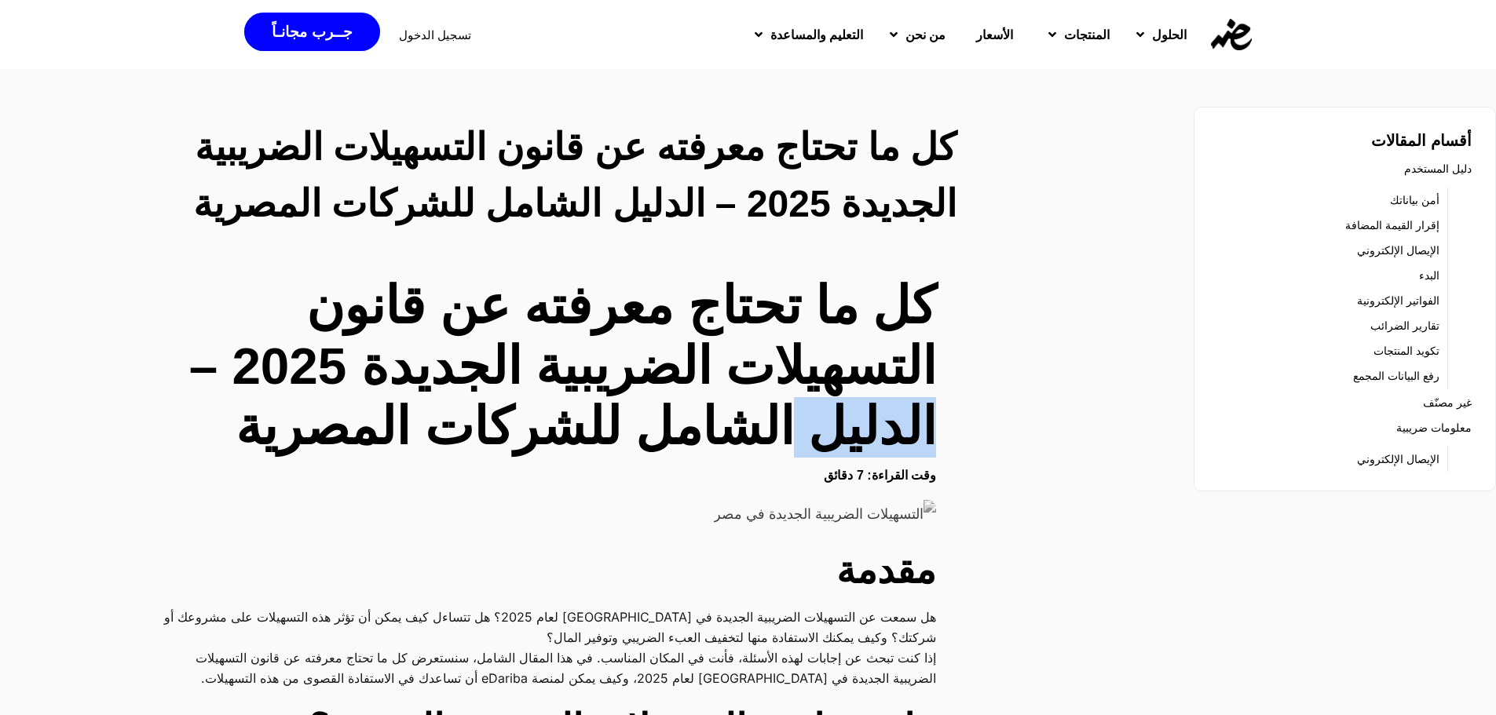
click at [893, 432] on h1 "كل ما تحتاج معرفته عن قانون التسهيلات الضريبية الجديدة 2025 – الدليل الشامل للش…" at bounding box center [545, 366] width 782 height 181
click at [846, 391] on h1 "كل ما تحتاج معرفته عن قانون التسهيلات الضريبية الجديدة 2025 – الدليل الشامل للش…" at bounding box center [545, 366] width 782 height 181
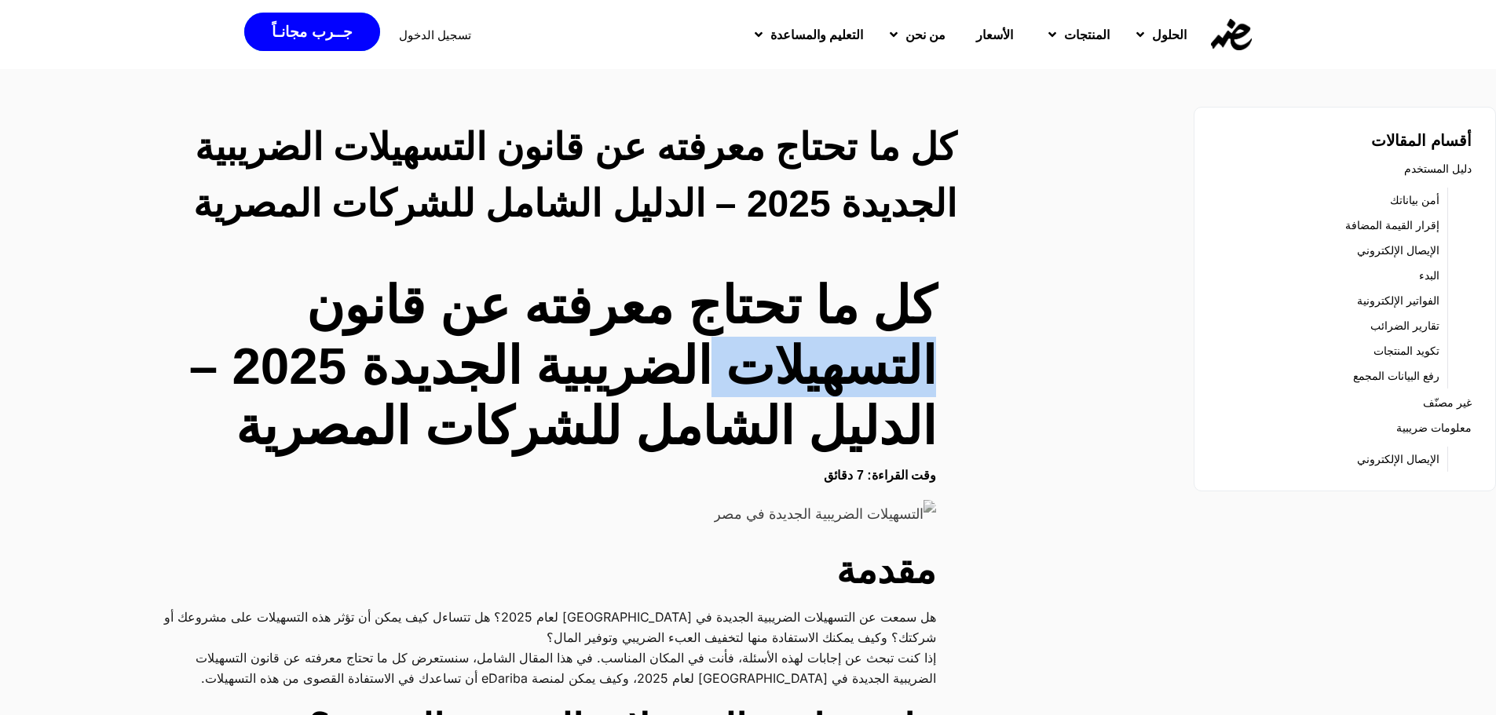
click at [846, 391] on h1 "كل ما تحتاج معرفته عن قانون التسهيلات الضريبية الجديدة 2025 – الدليل الشامل للش…" at bounding box center [545, 366] width 782 height 181
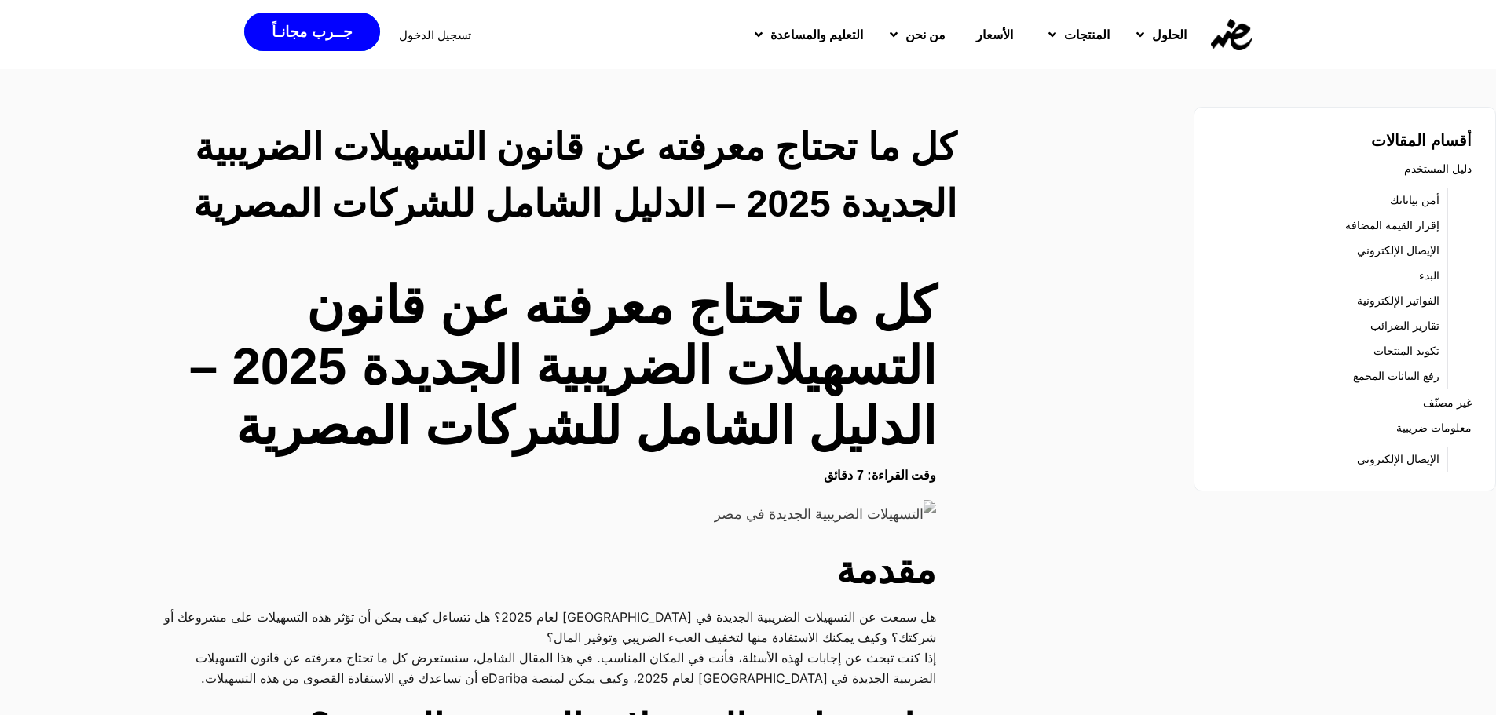
click at [655, 390] on h1 "كل ما تحتاج معرفته عن قانون التسهيلات الضريبية الجديدة 2025 – الدليل الشامل للش…" at bounding box center [545, 366] width 782 height 181
click at [441, 382] on h1 "كل ما تحتاج معرفته عن قانون التسهيلات الضريبية الجديدة 2025 – الدليل الشامل للش…" at bounding box center [545, 366] width 782 height 181
click at [280, 371] on h1 "كل ما تحتاج معرفته عن قانون التسهيلات الضريبية الجديدة 2025 – الدليل الشامل للش…" at bounding box center [545, 366] width 782 height 181
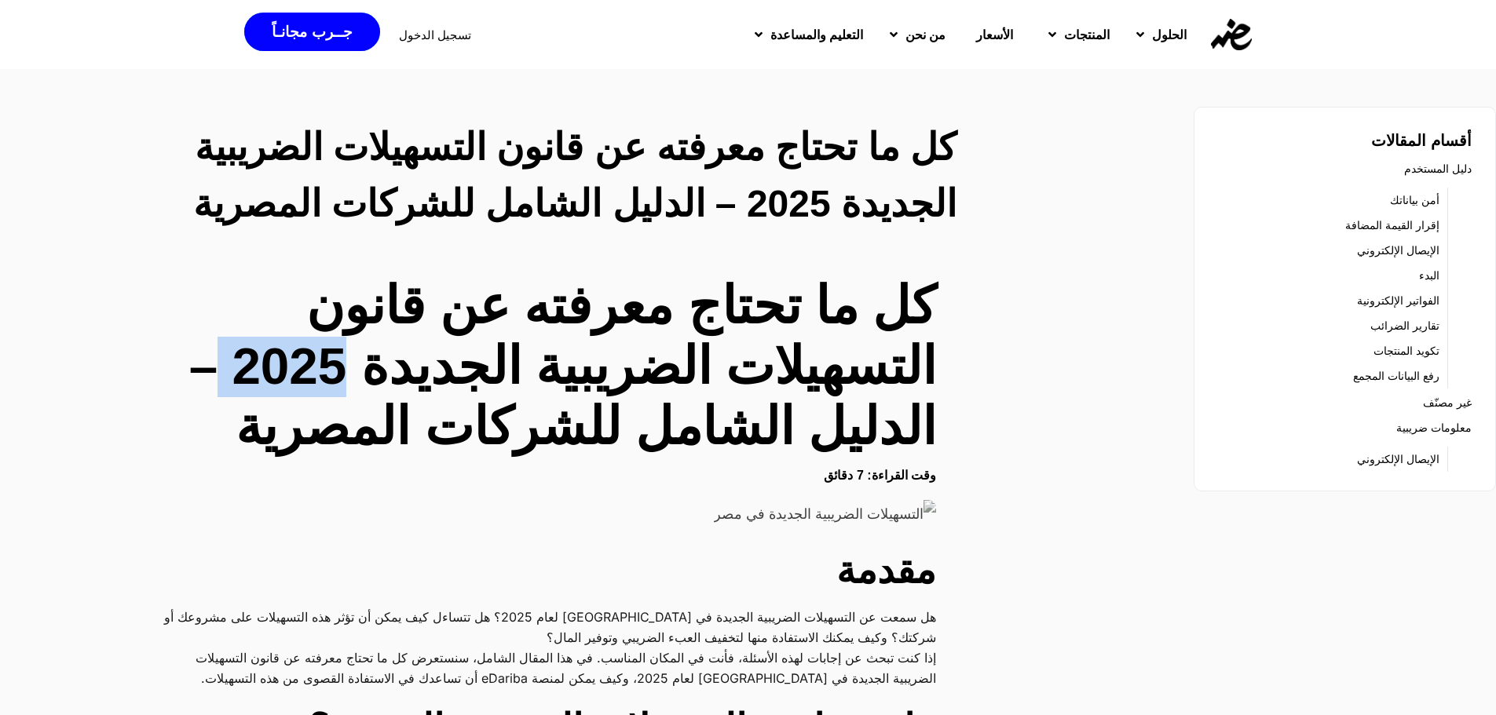
click at [280, 371] on h1 "كل ما تحتاج معرفته عن قانون التسهيلات الضريبية الجديدة 2025 – الدليل الشامل للش…" at bounding box center [545, 366] width 782 height 181
click at [359, 338] on h1 "كل ما تحتاج معرفته عن قانون التسهيلات الضريبية الجديدة 2025 – الدليل الشامل للش…" at bounding box center [545, 366] width 782 height 181
click at [384, 324] on h1 "كل ما تحتاج معرفته عن قانون التسهيلات الضريبية الجديدة 2025 – الدليل الشامل للش…" at bounding box center [545, 366] width 782 height 181
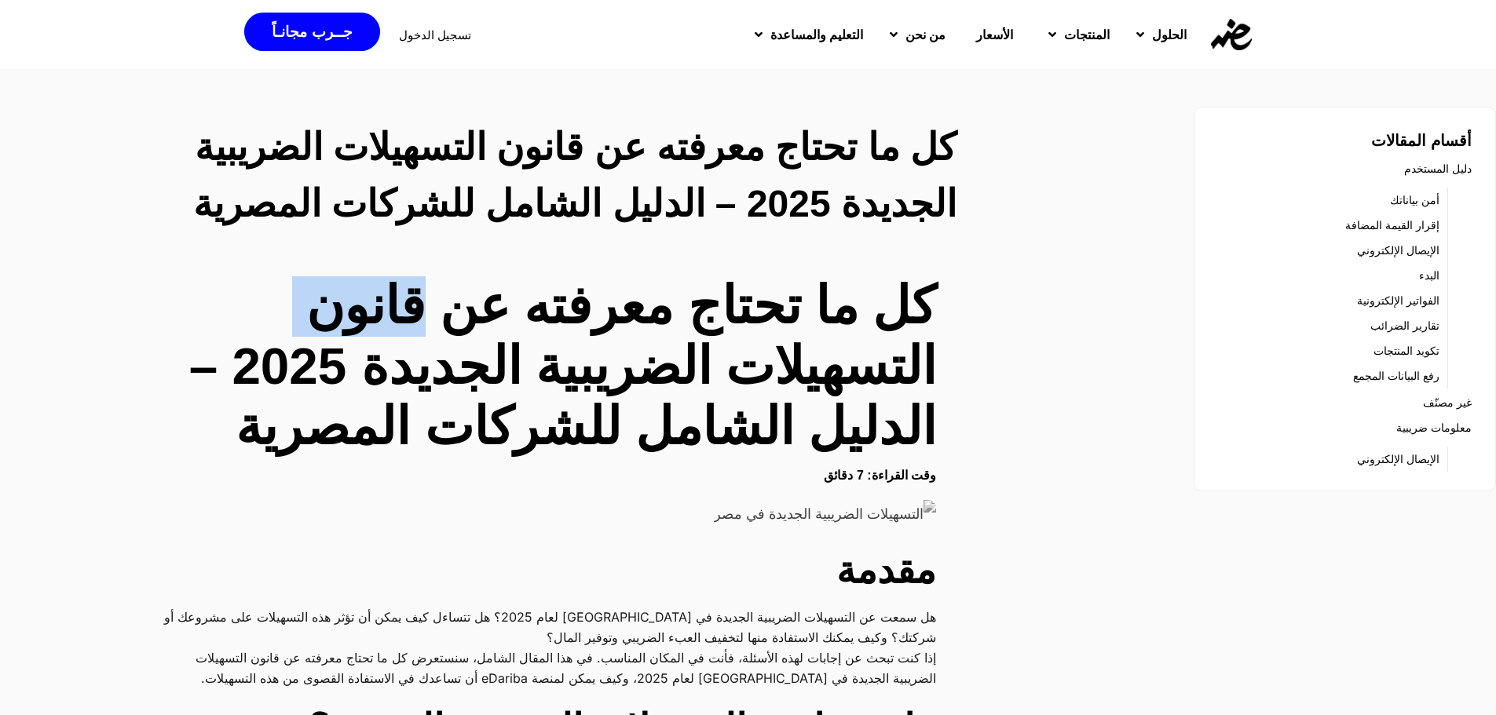
click at [384, 324] on h1 "كل ما تحتاج معرفته عن قانون التسهيلات الضريبية الجديدة 2025 – الدليل الشامل للش…" at bounding box center [545, 366] width 782 height 181
click at [488, 316] on h1 "كل ما تحتاج معرفته عن قانون التسهيلات الضريبية الجديدة 2025 – الدليل الشامل للش…" at bounding box center [545, 366] width 782 height 181
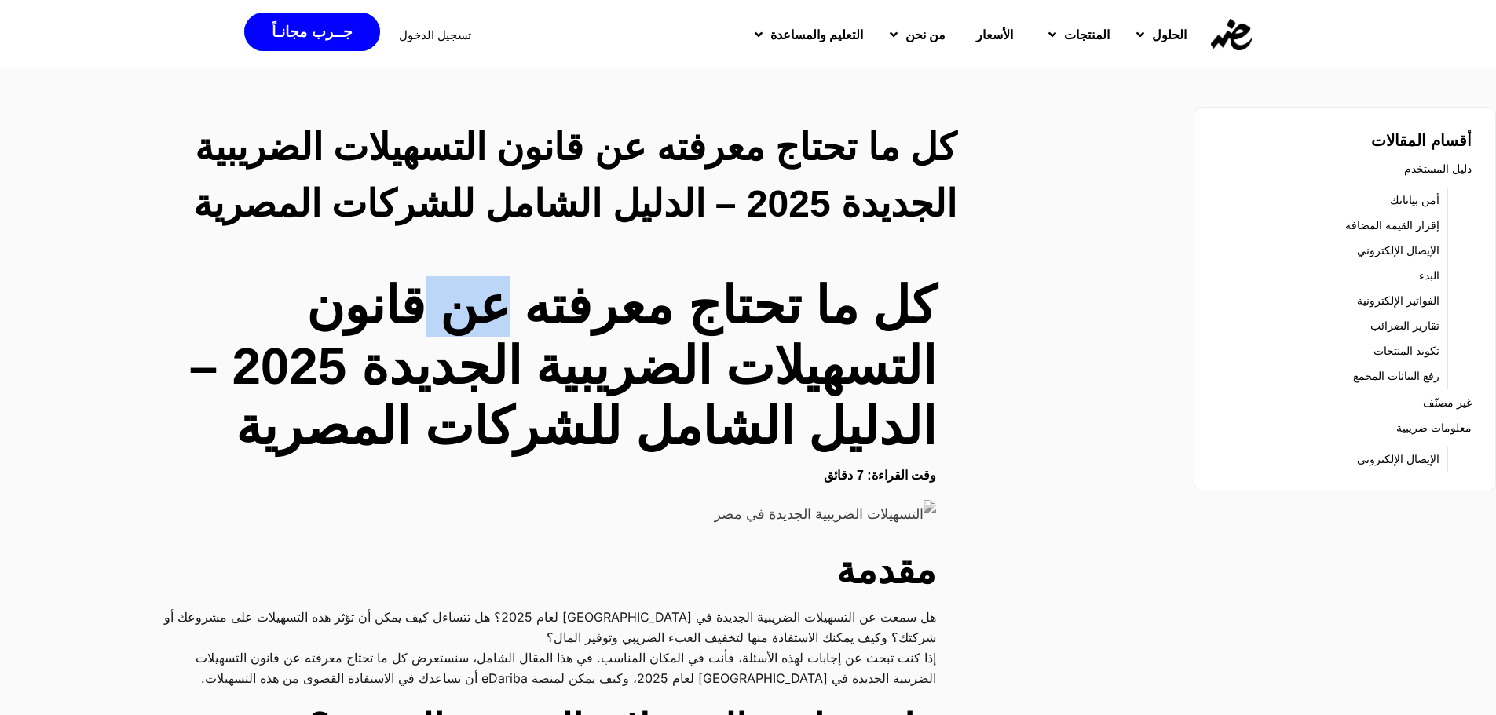
click at [488, 316] on h1 "كل ما تحتاج معرفته عن قانون التسهيلات الضريبية الجديدة 2025 – الدليل الشامل للش…" at bounding box center [545, 366] width 782 height 181
click at [649, 324] on h1 "كل ما تحتاج معرفته عن قانون التسهيلات الضريبية الجديدة 2025 – الدليل الشامل للش…" at bounding box center [545, 366] width 782 height 181
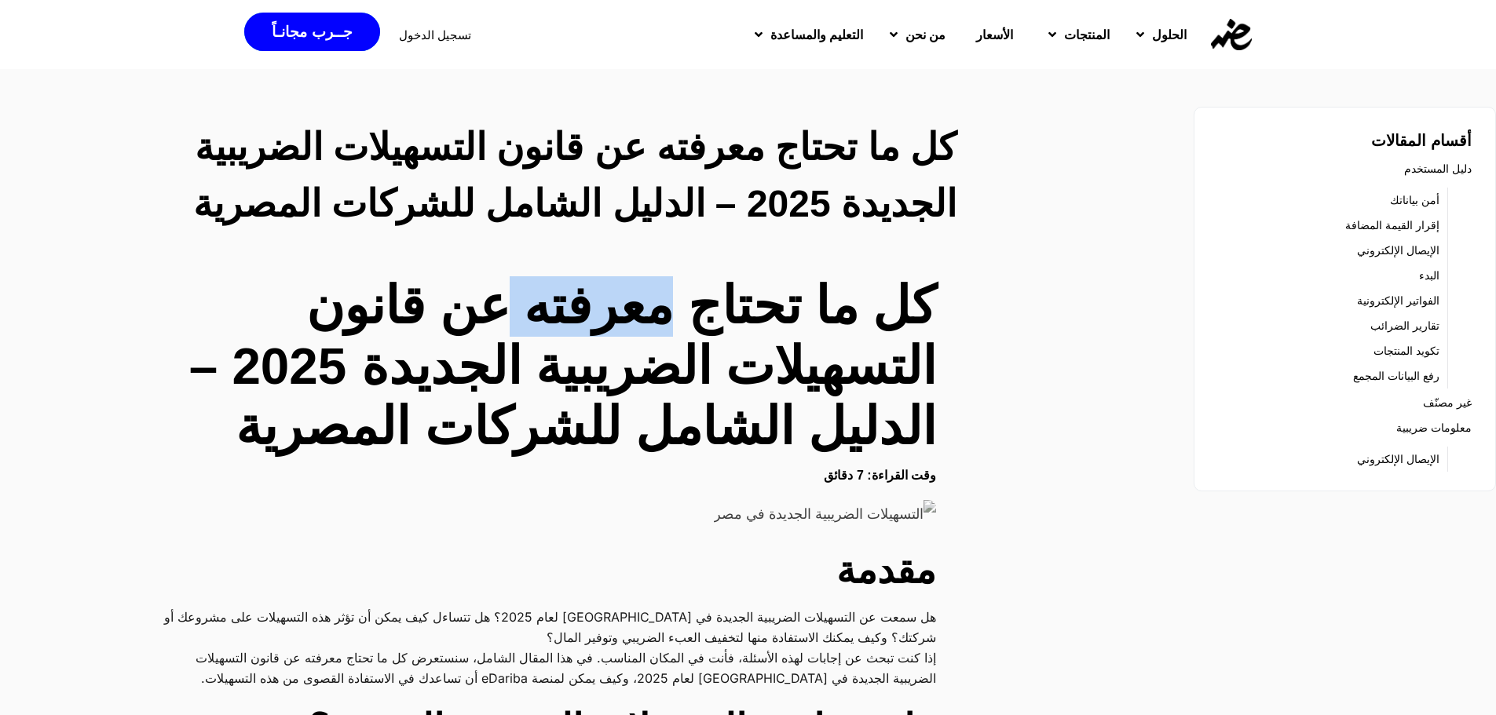
click at [649, 324] on h1 "كل ما تحتاج معرفته عن قانون التسهيلات الضريبية الجديدة 2025 – الدليل الشامل للش…" at bounding box center [545, 366] width 782 height 181
click at [755, 324] on h1 "كل ما تحتاج معرفته عن قانون التسهيلات الضريبية الجديدة 2025 – الدليل الشامل للش…" at bounding box center [545, 366] width 782 height 181
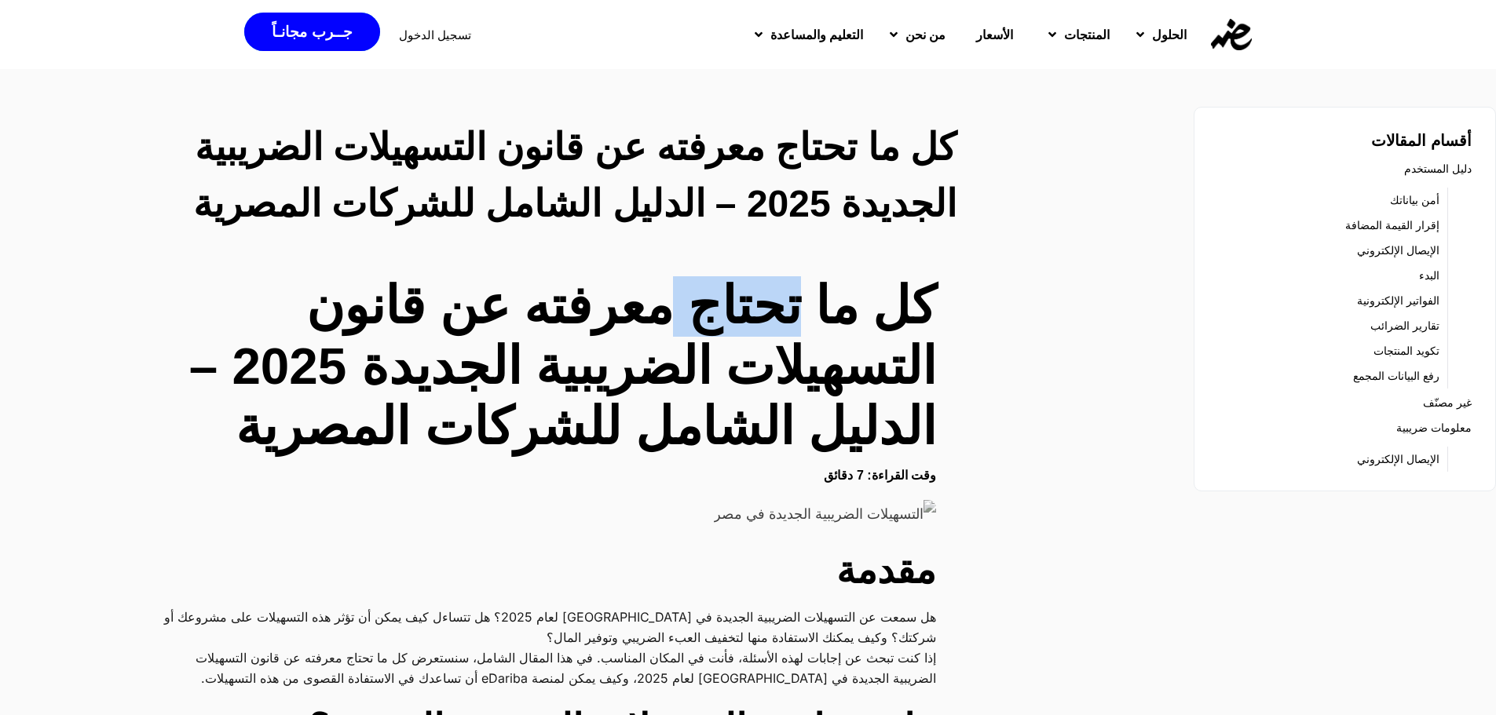
click at [755, 324] on h1 "كل ما تحتاج معرفته عن قانون التسهيلات الضريبية الجديدة 2025 – الدليل الشامل للش…" at bounding box center [545, 366] width 782 height 181
click at [856, 312] on h1 "كل ما تحتاج معرفته عن قانون التسهيلات الضريبية الجديدة 2025 – الدليل الشامل للش…" at bounding box center [545, 366] width 782 height 181
click at [915, 313] on h1 "كل ما تحتاج معرفته عن قانون التسهيلات الضريبية الجديدة 2025 – الدليل الشامل للش…" at bounding box center [545, 366] width 782 height 181
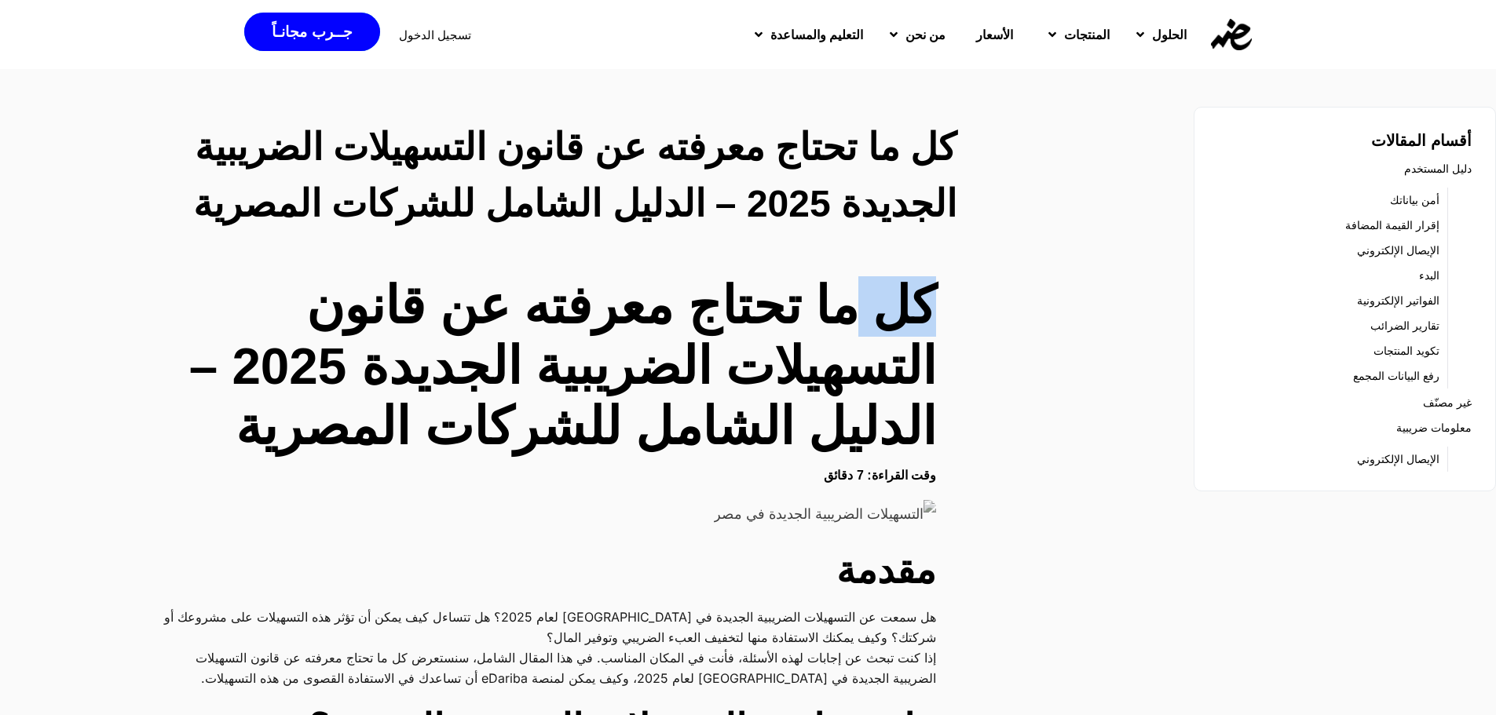
click at [915, 313] on h1 "كل ما تحتاج معرفته عن قانون التسهيلات الضريبية الجديدة 2025 – الدليل الشامل للش…" at bounding box center [545, 366] width 782 height 181
click at [940, 166] on h2 "كل ما تحتاج معرفته عن قانون التسهيلات الضريبية الجديدة 2025 – الدليل الشامل للش…" at bounding box center [565, 175] width 784 height 113
click at [832, 165] on h2 "كل ما تحتاج معرفته عن قانون التسهيلات الضريبية الجديدة 2025 – الدليل الشامل للش…" at bounding box center [565, 175] width 784 height 113
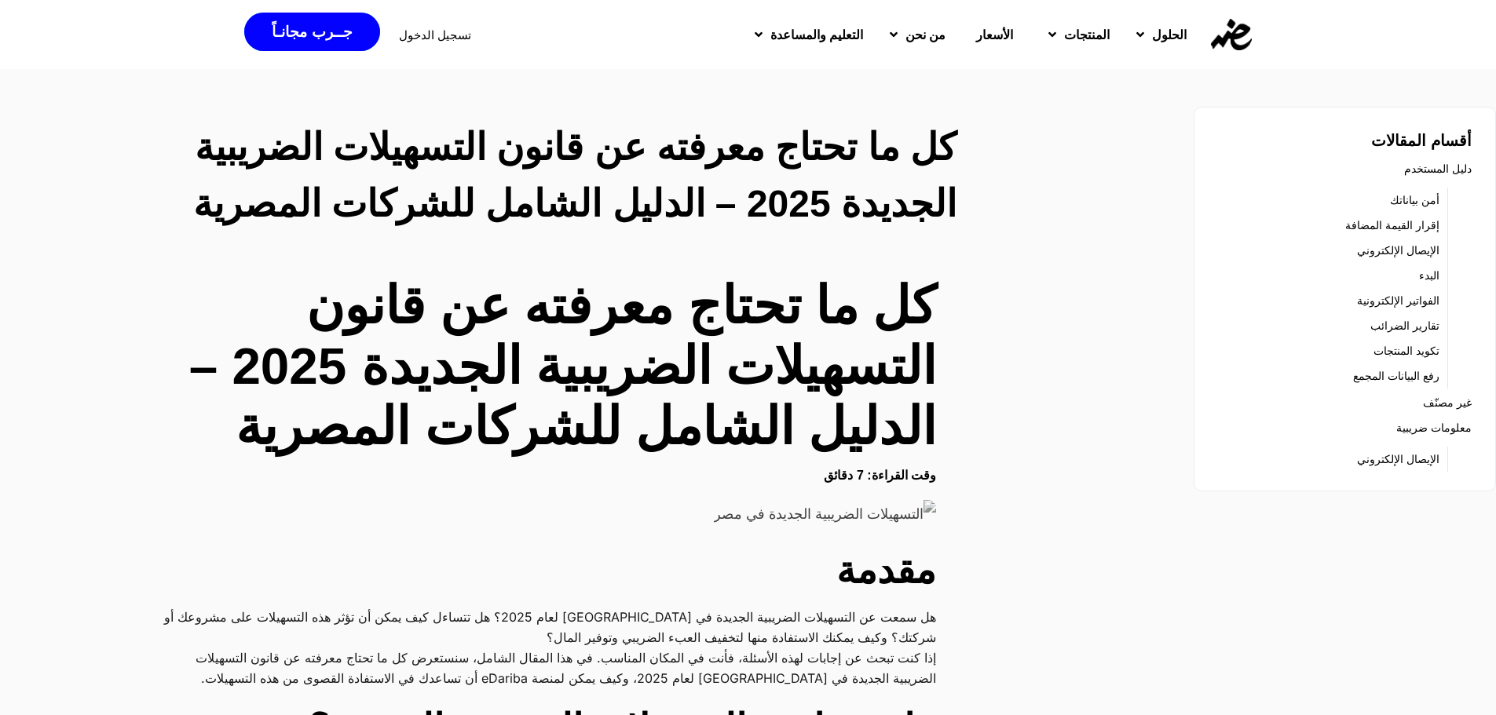
click at [700, 152] on h2 "كل ما تحتاج معرفته عن قانون التسهيلات الضريبية الجديدة 2025 – الدليل الشامل للش…" at bounding box center [565, 175] width 784 height 113
click at [574, 155] on h2 "كل ما تحتاج معرفته عن قانون التسهيلات الضريبية الجديدة 2025 – الدليل الشامل للش…" at bounding box center [565, 175] width 784 height 113
click at [452, 155] on h2 "كل ما تحتاج معرفته عن قانون التسهيلات الضريبية الجديدة 2025 – الدليل الشامل للش…" at bounding box center [565, 175] width 784 height 113
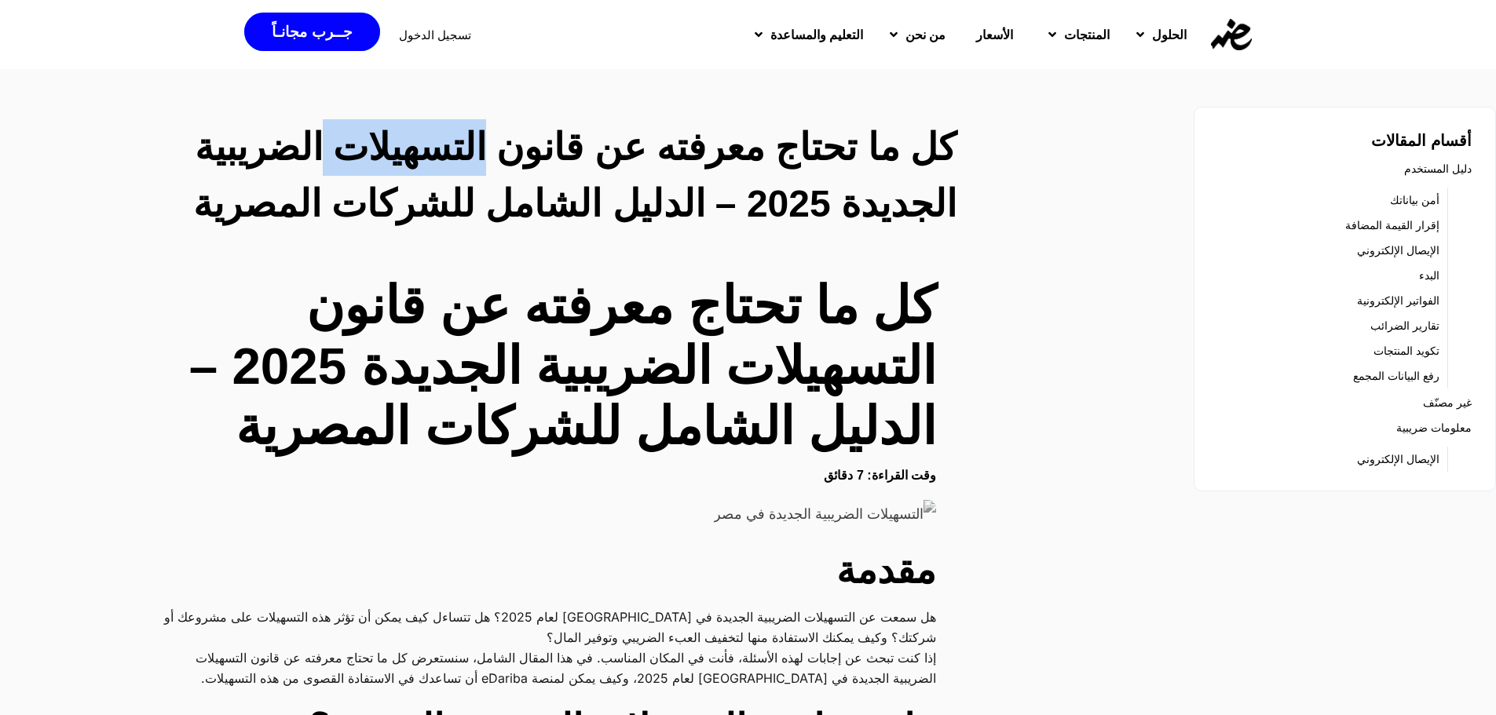
click at [452, 155] on h2 "كل ما تحتاج معرفته عن قانون التسهيلات الضريبية الجديدة 2025 – الدليل الشامل للش…" at bounding box center [565, 175] width 784 height 113
click at [282, 151] on h2 "كل ما تحتاج معرفته عن قانون التسهيلات الضريبية الجديدة 2025 – الدليل الشامل للش…" at bounding box center [565, 175] width 784 height 113
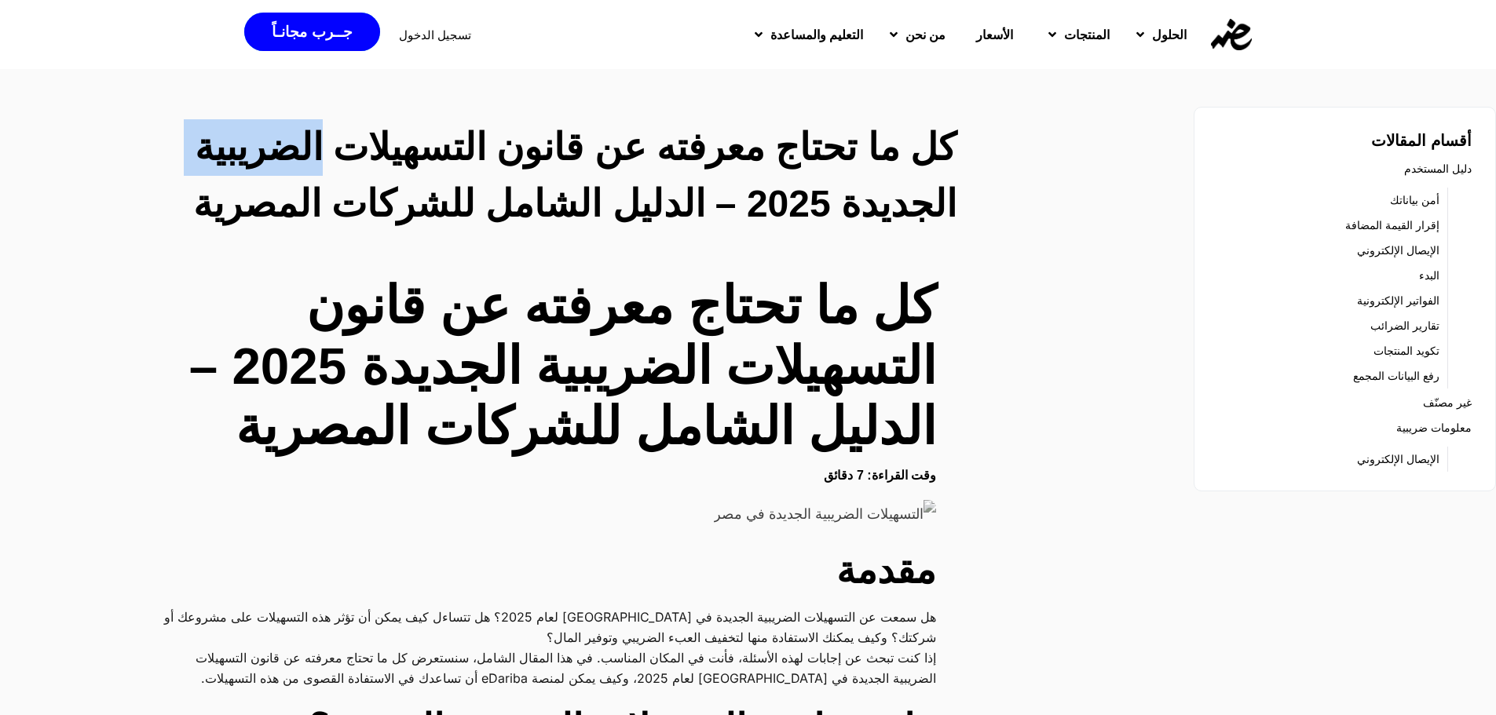
click at [282, 151] on h2 "كل ما تحتاج معرفته عن قانون التسهيلات الضريبية الجديدة 2025 – الدليل الشامل للش…" at bounding box center [565, 175] width 784 height 113
click at [284, 222] on h2 "كل ما تحتاج معرفته عن قانون التسهيلات الضريبية الجديدة 2025 – الدليل الشامل للش…" at bounding box center [565, 175] width 784 height 113
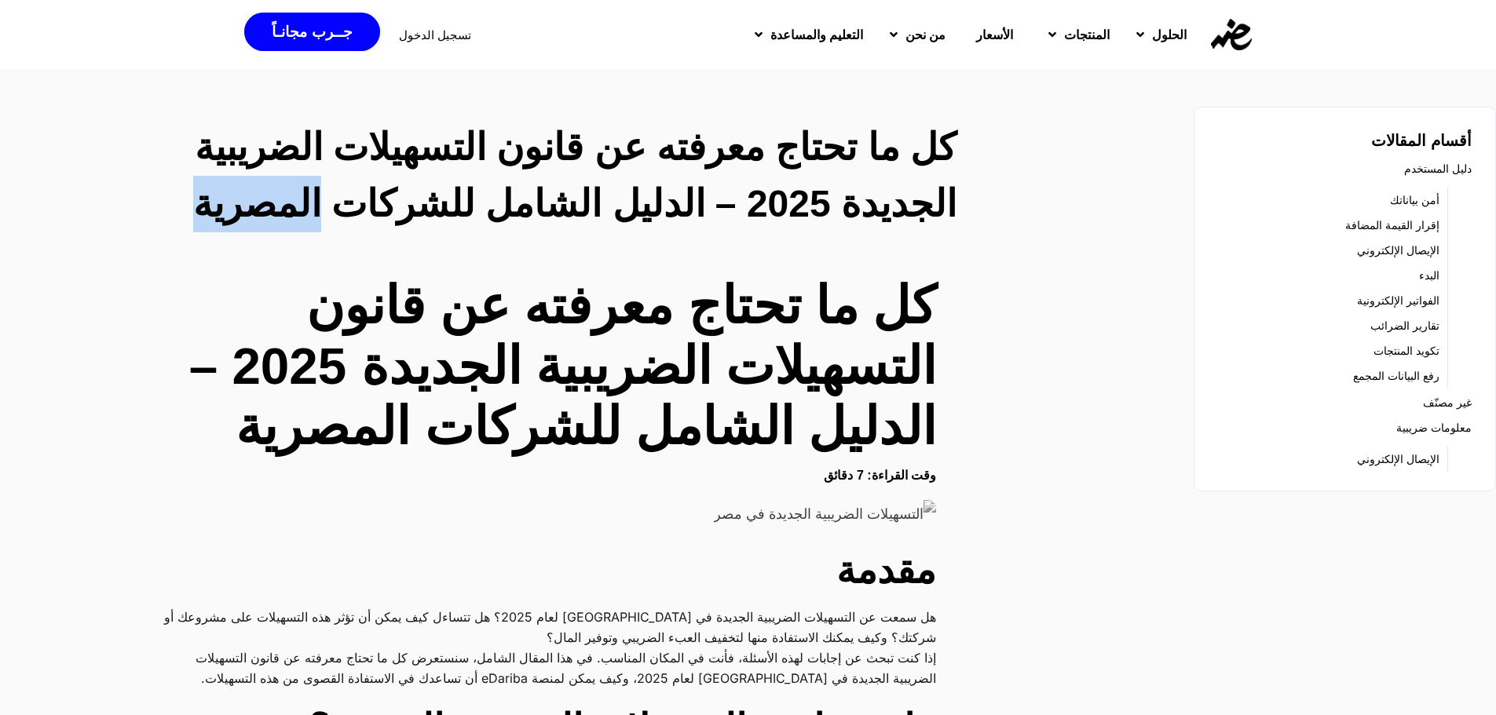
click at [284, 222] on h2 "كل ما تحتاج معرفته عن قانون التسهيلات الضريبية الجديدة 2025 – الدليل الشامل للش…" at bounding box center [565, 175] width 784 height 113
click at [386, 221] on h2 "كل ما تحتاج معرفته عن قانون التسهيلات الضريبية الجديدة 2025 – الدليل الشامل للش…" at bounding box center [565, 175] width 784 height 113
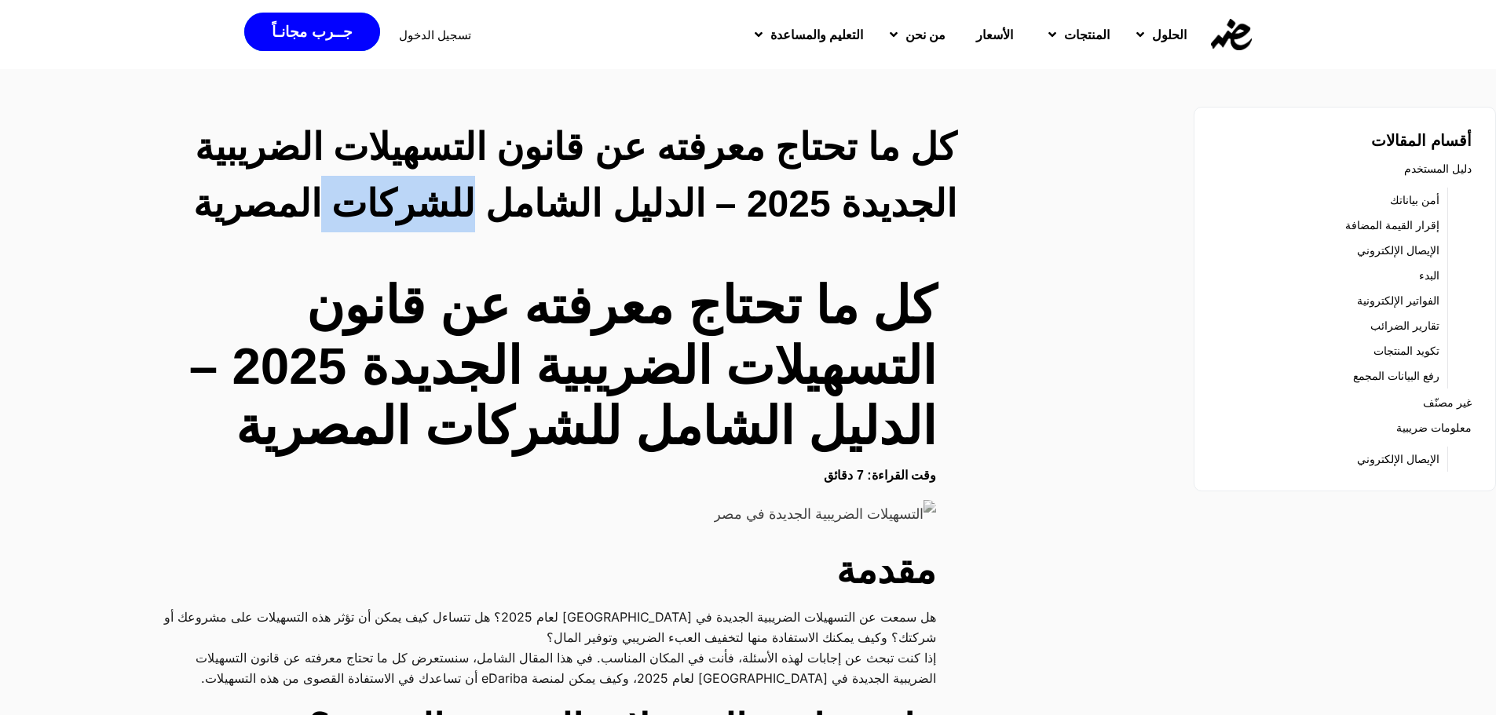
click at [386, 221] on h2 "كل ما تحتاج معرفته عن قانون التسهيلات الضريبية الجديدة 2025 – الدليل الشامل للش…" at bounding box center [565, 175] width 784 height 113
click at [561, 211] on h2 "كل ما تحتاج معرفته عن قانون التسهيلات الضريبية الجديدة 2025 – الدليل الشامل للش…" at bounding box center [565, 175] width 784 height 113
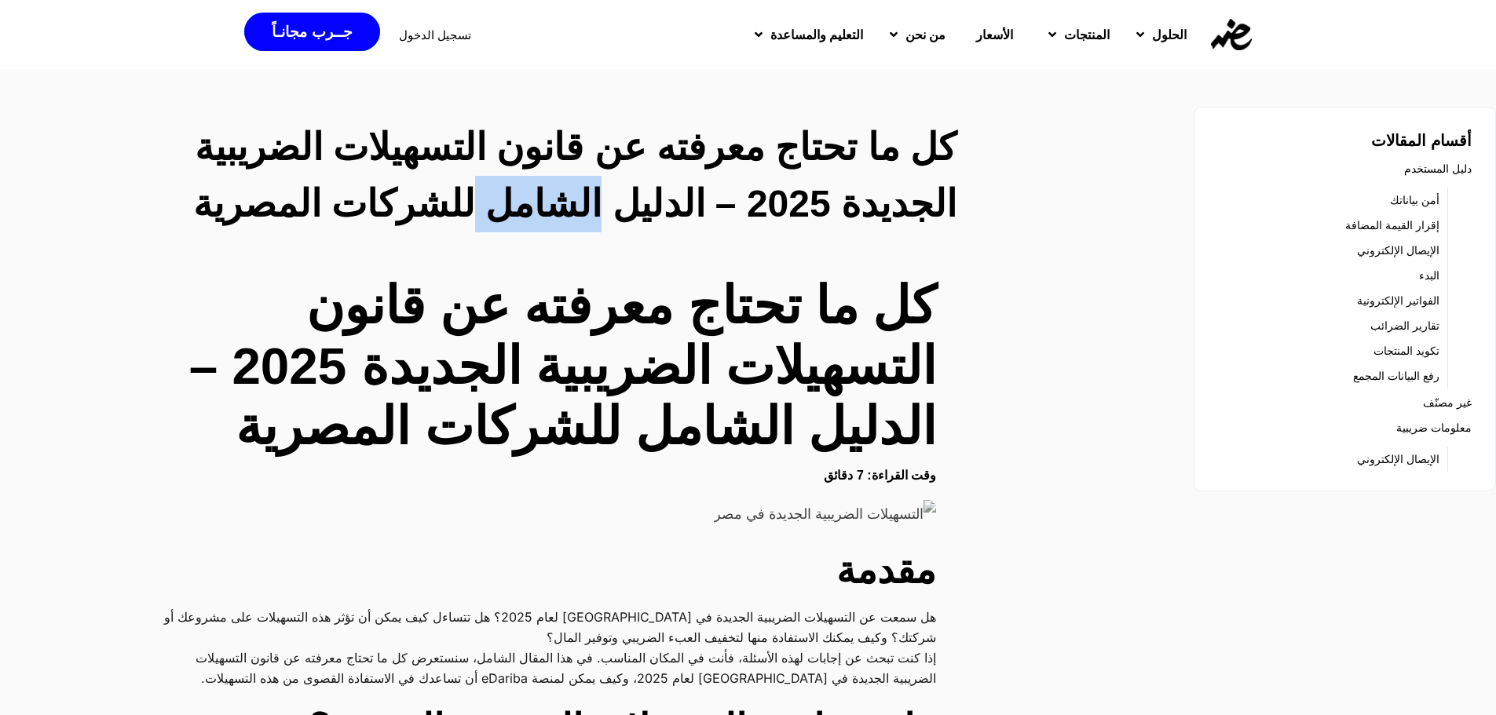
click at [561, 211] on h2 "كل ما تحتاج معرفته عن قانون التسهيلات الضريبية الجديدة 2025 – الدليل الشامل للش…" at bounding box center [565, 175] width 784 height 113
click at [643, 207] on h2 "كل ما تحتاج معرفته عن قانون التسهيلات الضريبية الجديدة 2025 – الدليل الشامل للش…" at bounding box center [565, 175] width 784 height 113
click at [776, 214] on h2 "كل ما تحتاج معرفته عن قانون التسهيلات الضريبية الجديدة 2025 – الدليل الشامل للش…" at bounding box center [565, 175] width 784 height 113
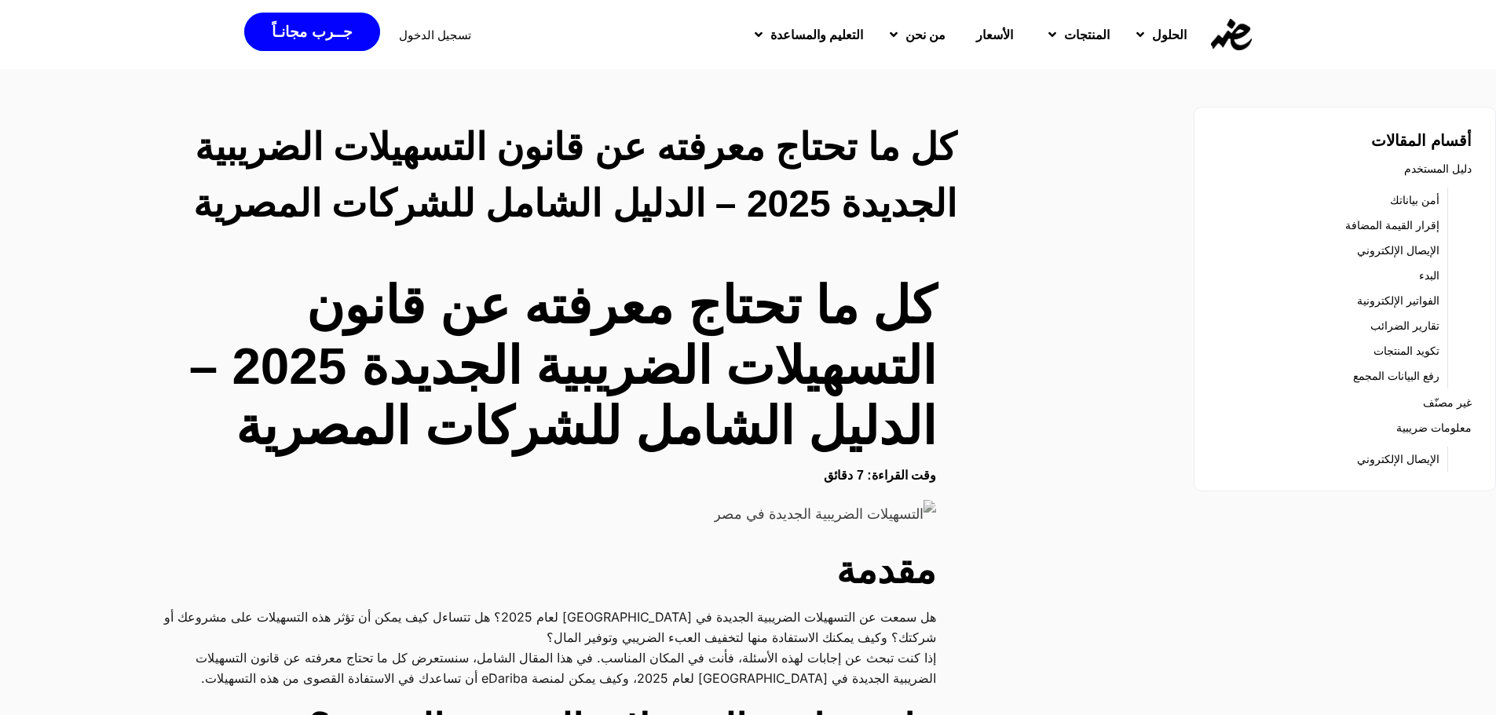
click at [867, 209] on h2 "كل ما تحتاج معرفته عن قانون التسهيلات الضريبية الجديدة 2025 – الدليل الشامل للش…" at bounding box center [565, 175] width 784 height 113
click at [433, 37] on span "تسجيل الدخول" at bounding box center [435, 35] width 72 height 12
